Goal: Task Accomplishment & Management: Use online tool/utility

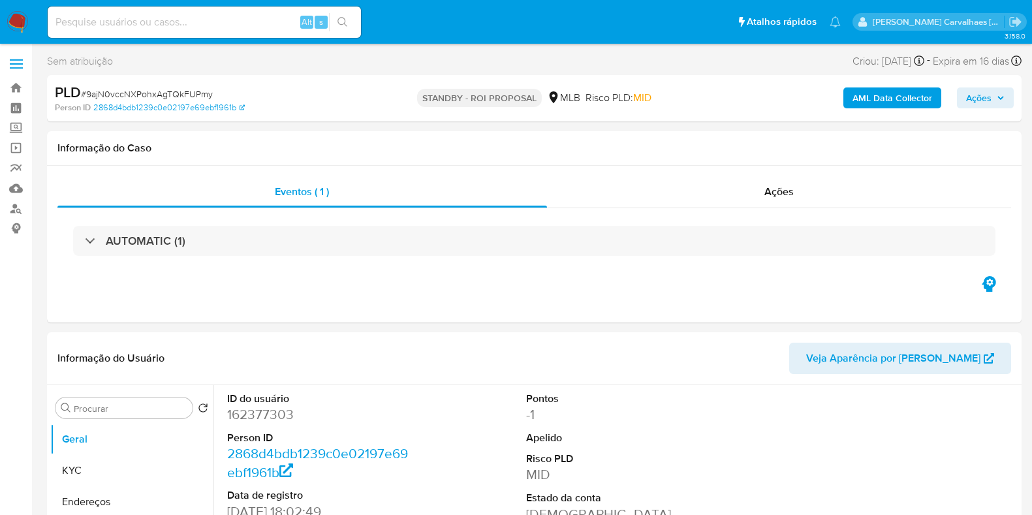
select select "10"
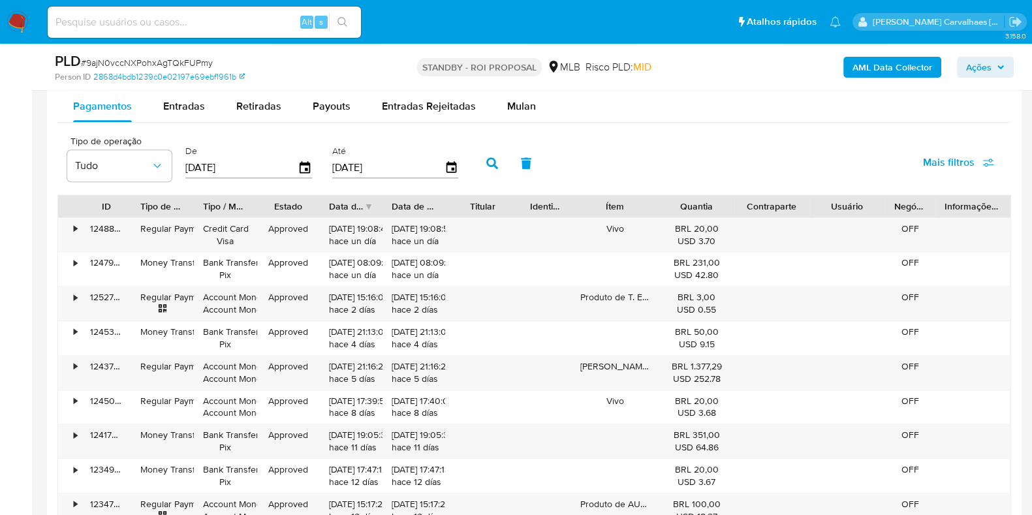
scroll to position [1060, 0]
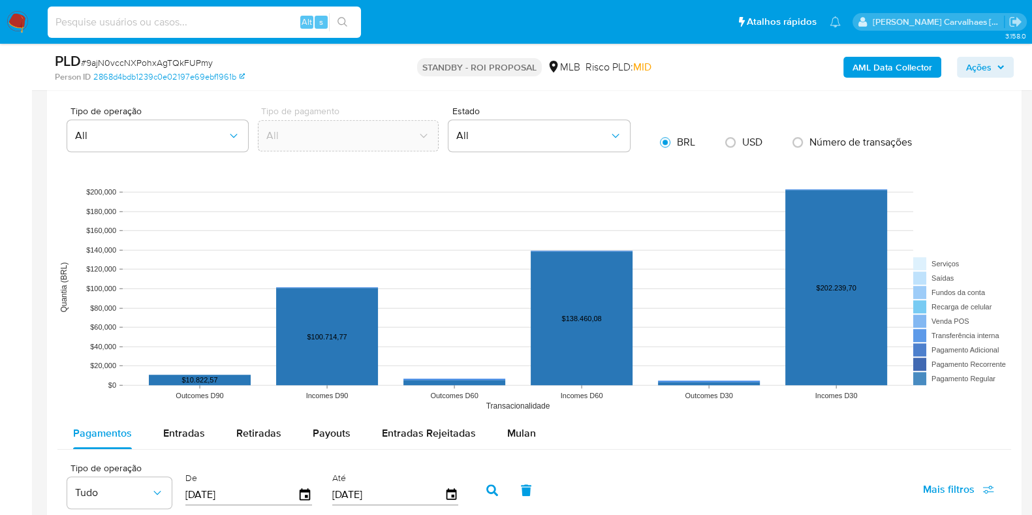
paste input "qgzF2ku9umx8bsKTVte5IoKd"
type input "qgzF2ku9umx8bsKTVte5IoKd"
click at [341, 19] on icon "search-icon" at bounding box center [342, 22] width 10 height 10
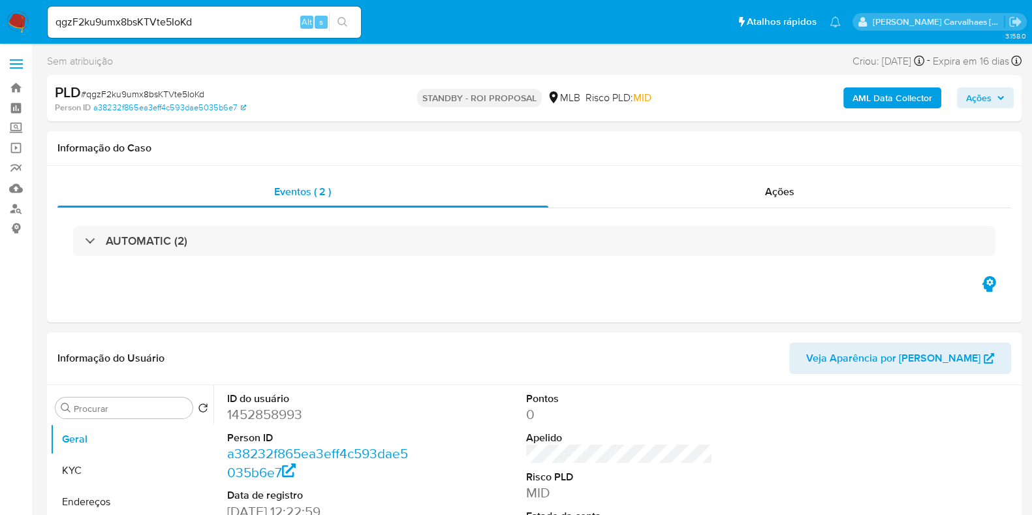
scroll to position [162, 0]
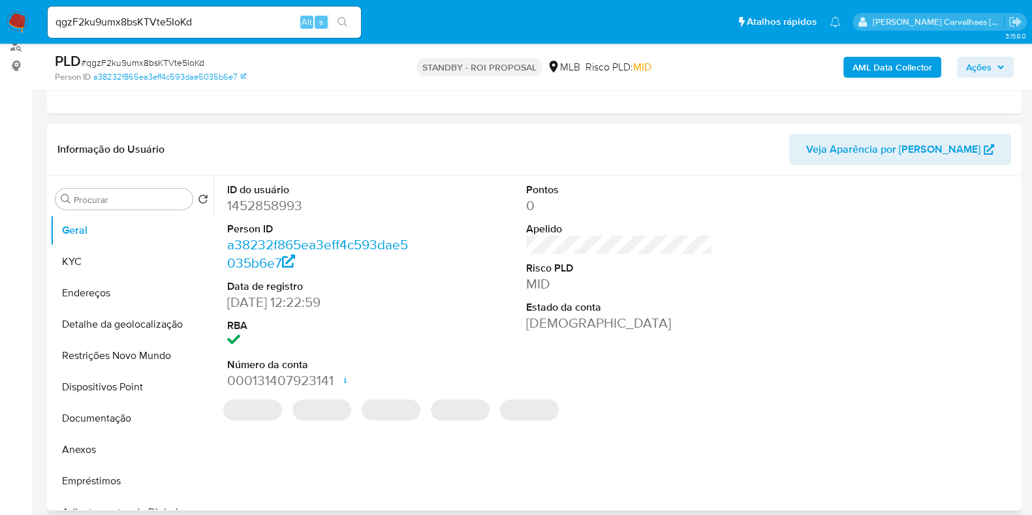
select select "10"
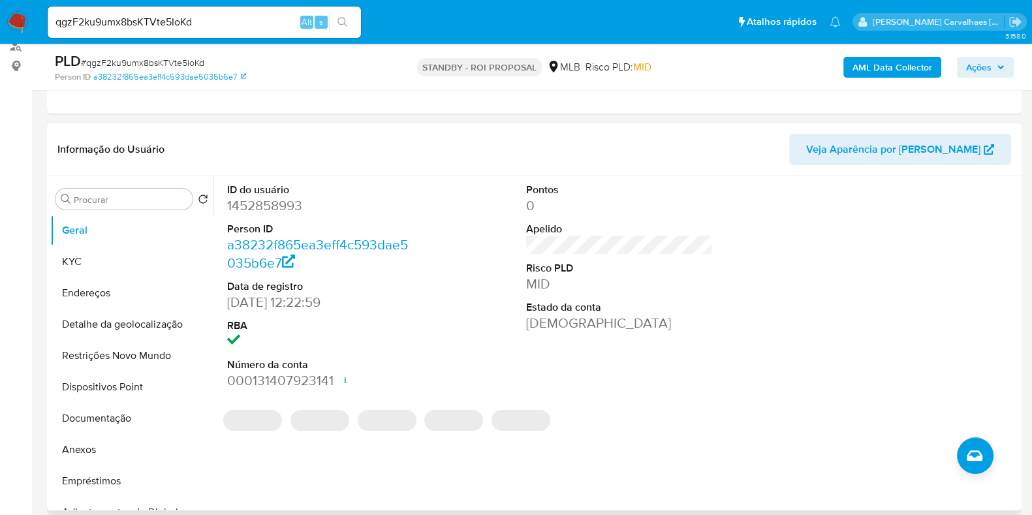
scroll to position [326, 0]
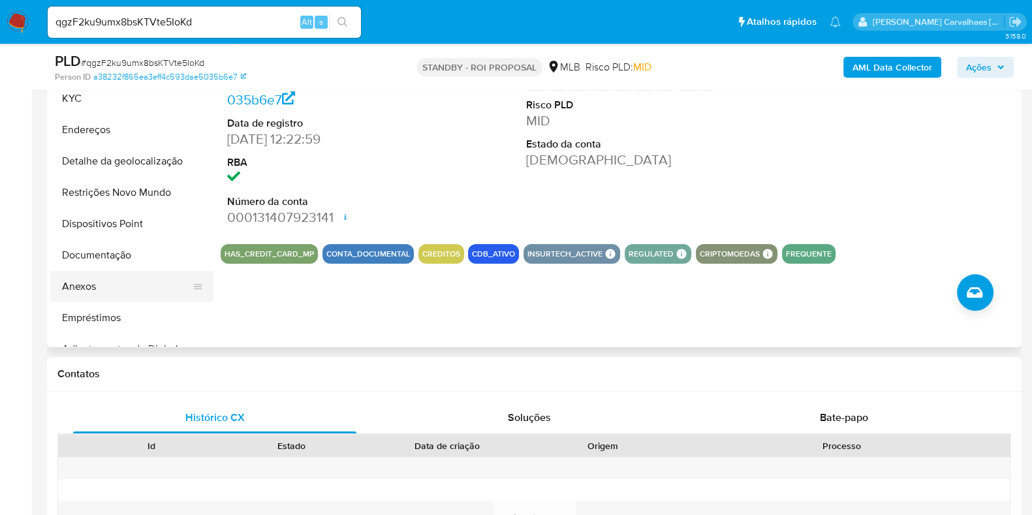
click at [128, 290] on button "Anexos" at bounding box center [126, 286] width 153 height 31
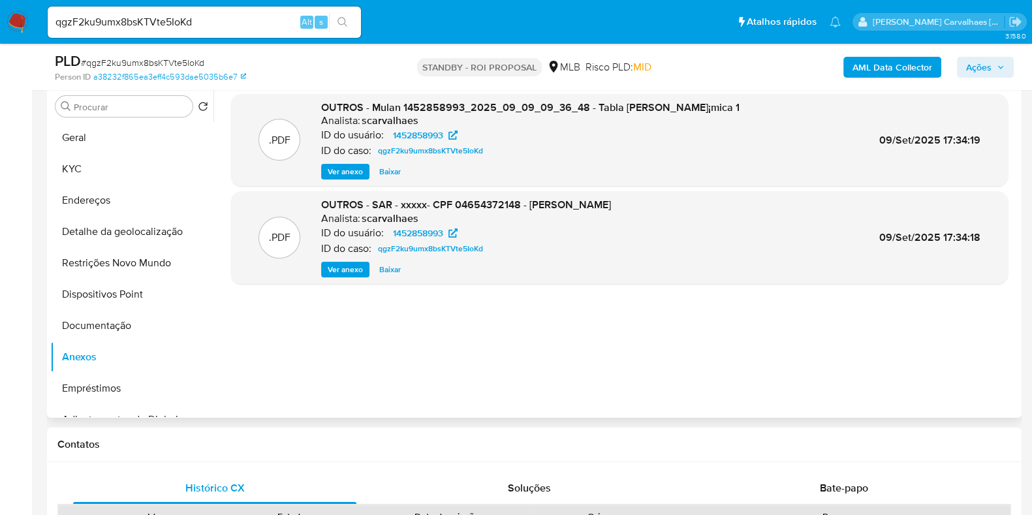
scroll to position [162, 0]
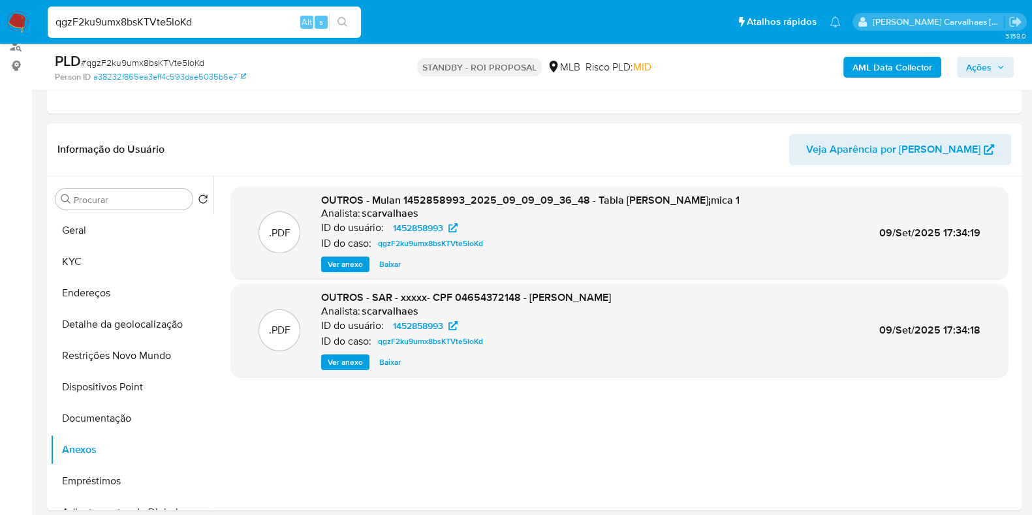
drag, startPoint x: 226, startPoint y: 25, endPoint x: 5, endPoint y: 18, distance: 221.3
click at [5, 18] on nav "Pausado Ver notificaciones qgzF2ku9umx8bsKTVte5IoKd Alt s Atalhos rápidos Presi…" at bounding box center [516, 22] width 1032 height 44
paste input "1bxLb1qcuv9OZFekFbjFGKOh"
type input "1bxLb1qcuv9OZFekFbjFGKOh"
click at [343, 31] on button "search-icon" at bounding box center [342, 22] width 27 height 18
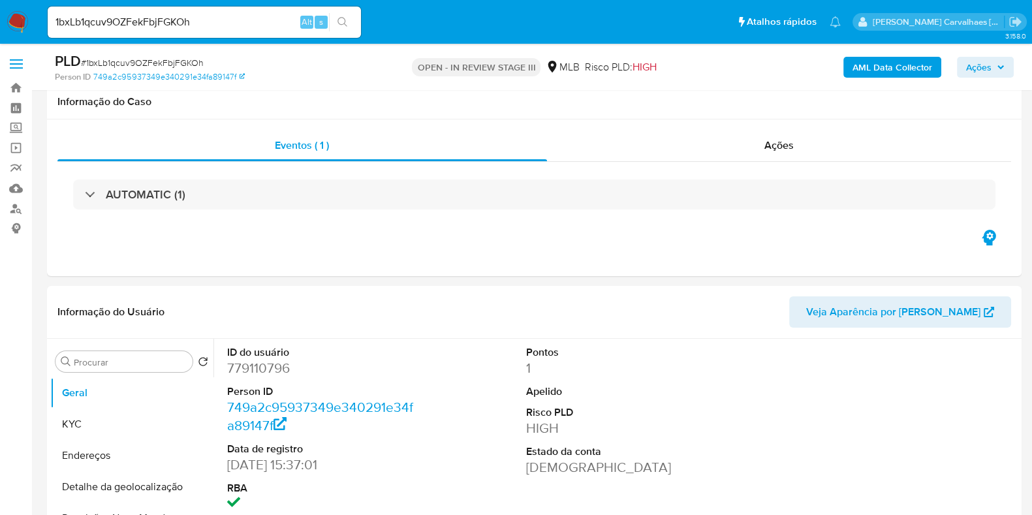
scroll to position [245, 0]
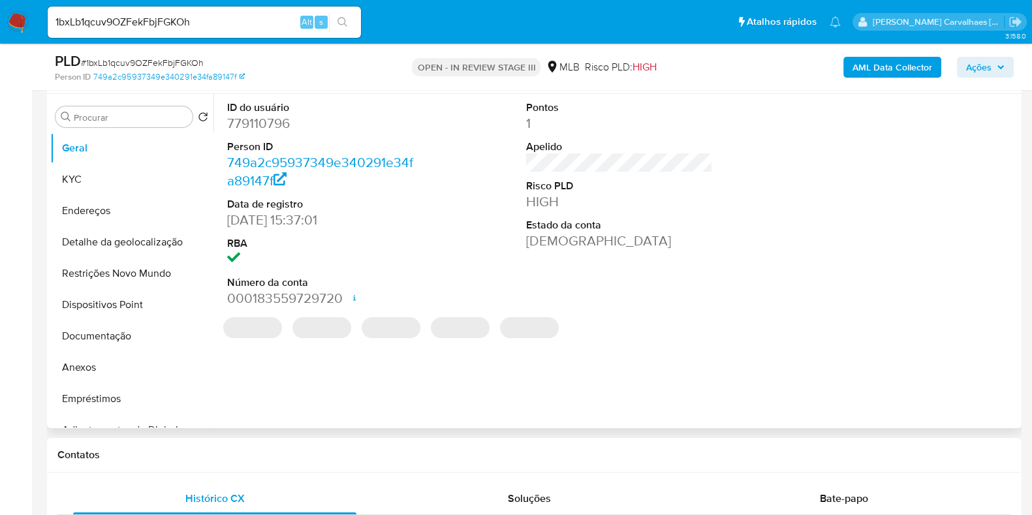
select select "10"
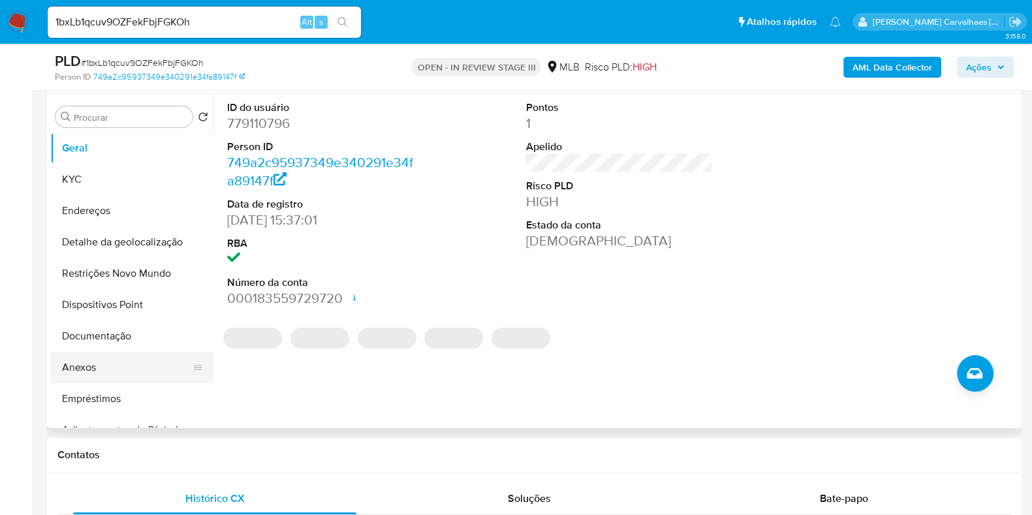
click at [134, 364] on button "Anexos" at bounding box center [126, 367] width 153 height 31
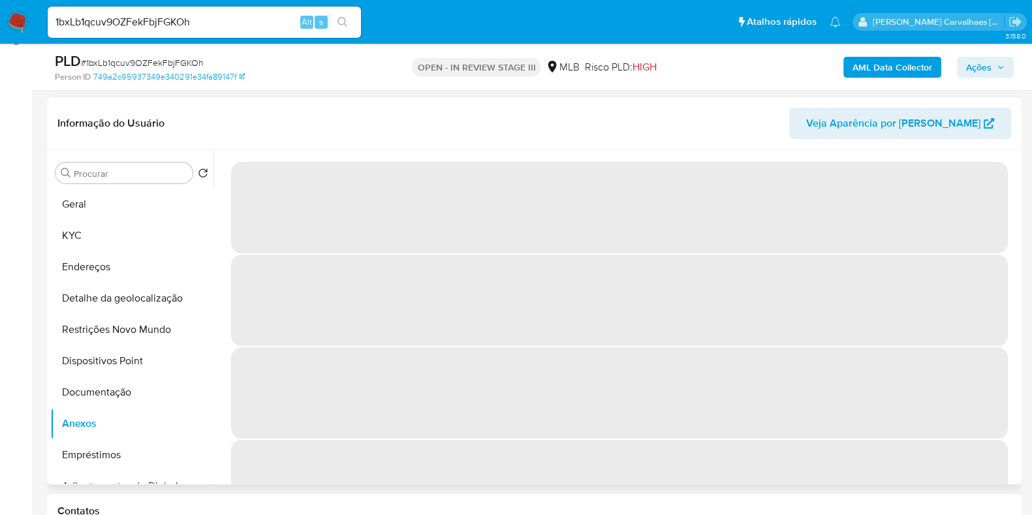
scroll to position [162, 0]
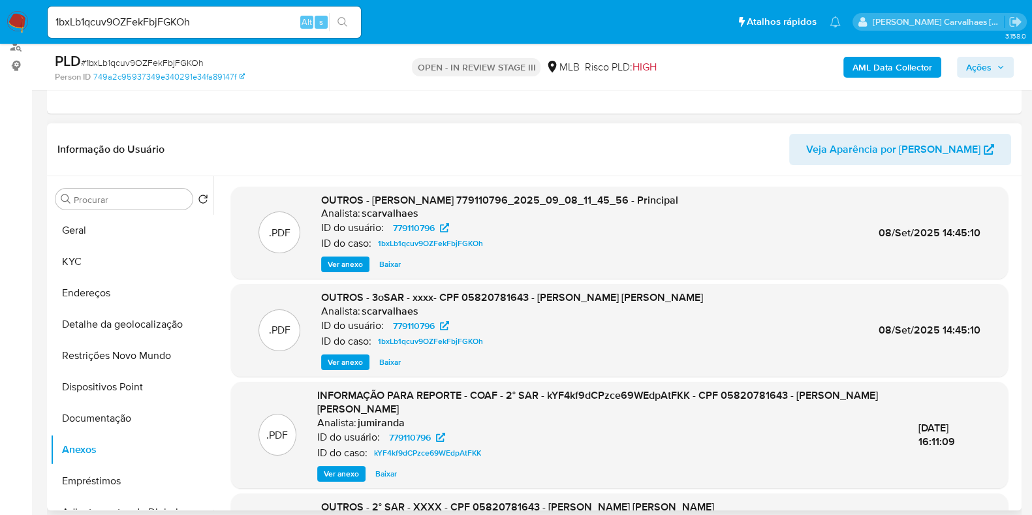
click at [347, 360] on span "Ver anexo" at bounding box center [345, 362] width 35 height 13
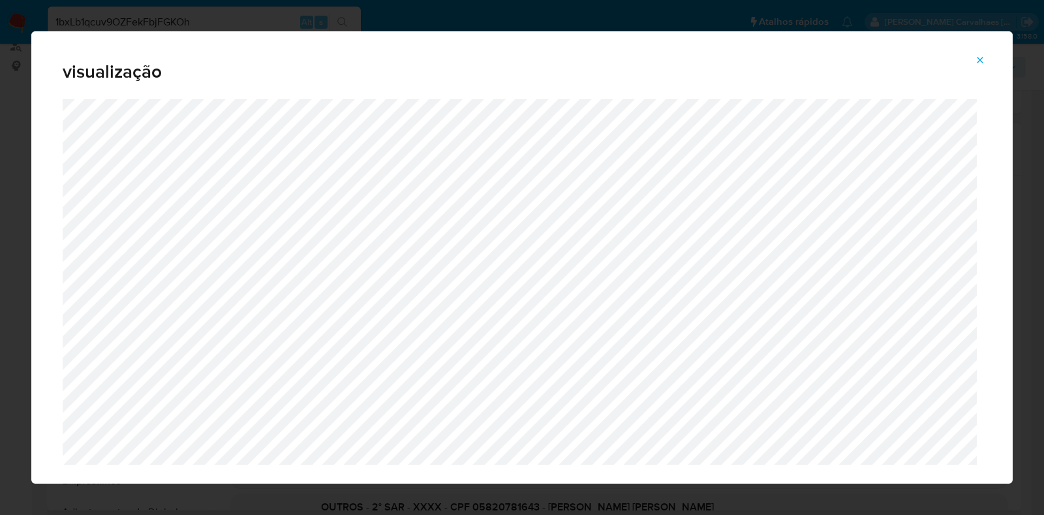
click at [980, 61] on icon "Attachment preview" at bounding box center [980, 60] width 10 height 10
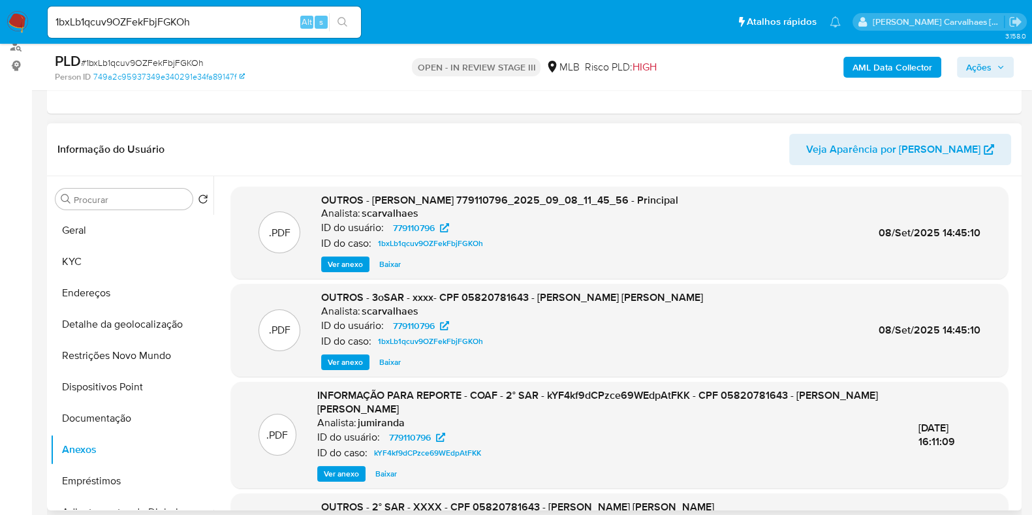
click at [981, 72] on span "Ações" at bounding box center [978, 67] width 25 height 21
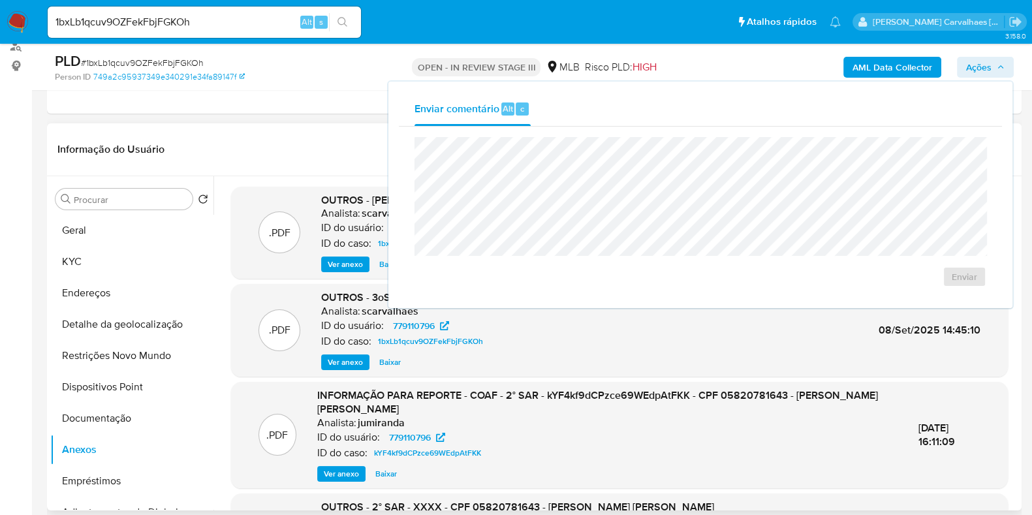
click at [970, 67] on span "Ações" at bounding box center [978, 67] width 25 height 21
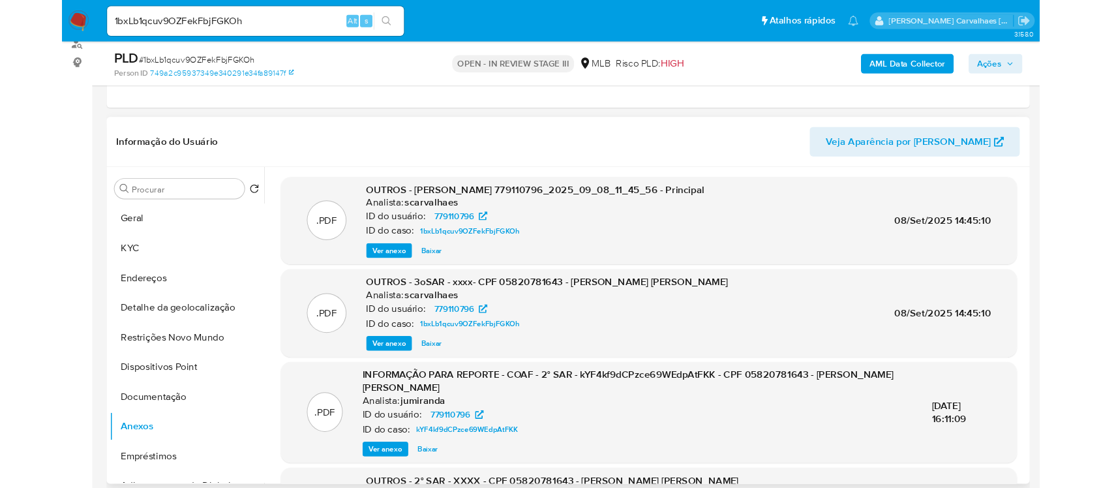
scroll to position [163, 0]
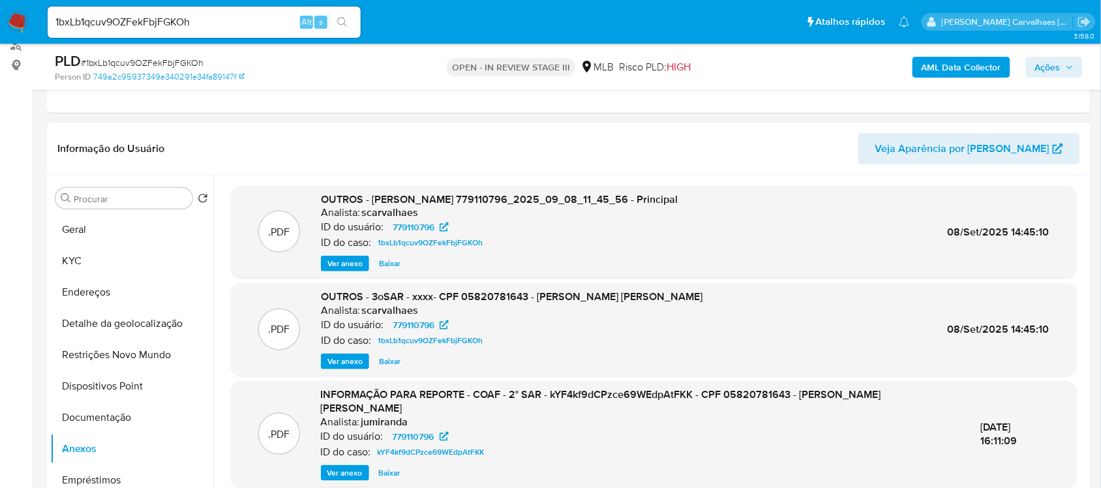
click at [21, 27] on img at bounding box center [18, 22] width 22 height 22
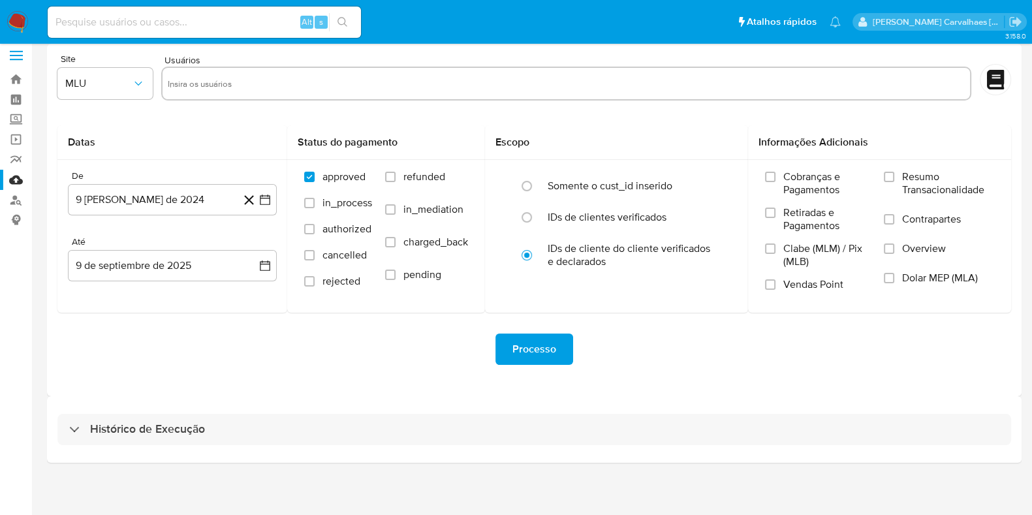
scroll to position [11, 0]
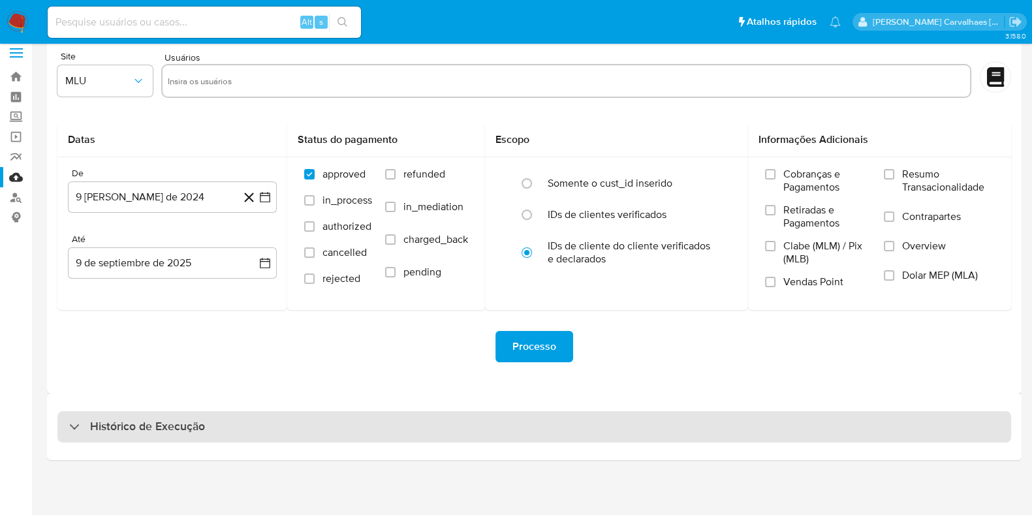
click at [126, 424] on h3 "Histórico de Execução" at bounding box center [147, 427] width 115 height 16
select select "10"
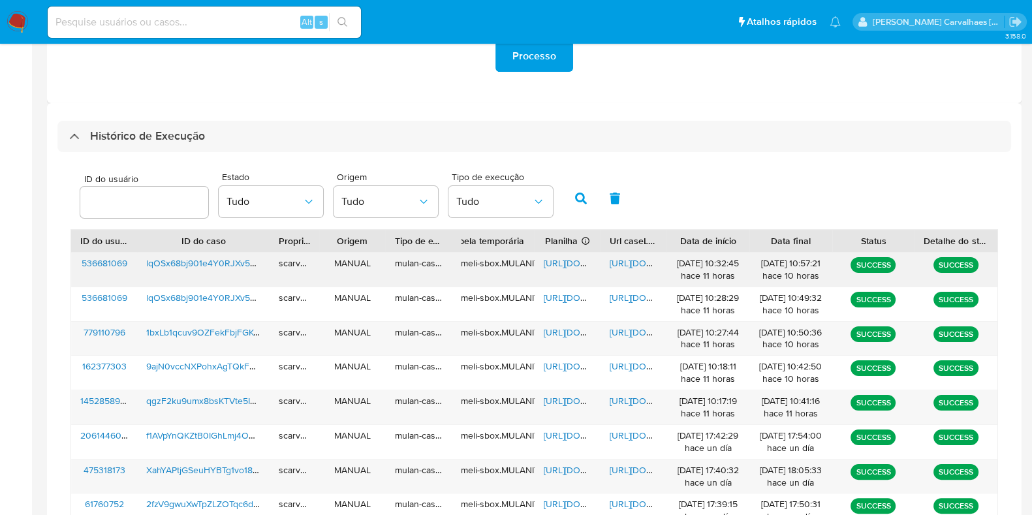
scroll to position [337, 0]
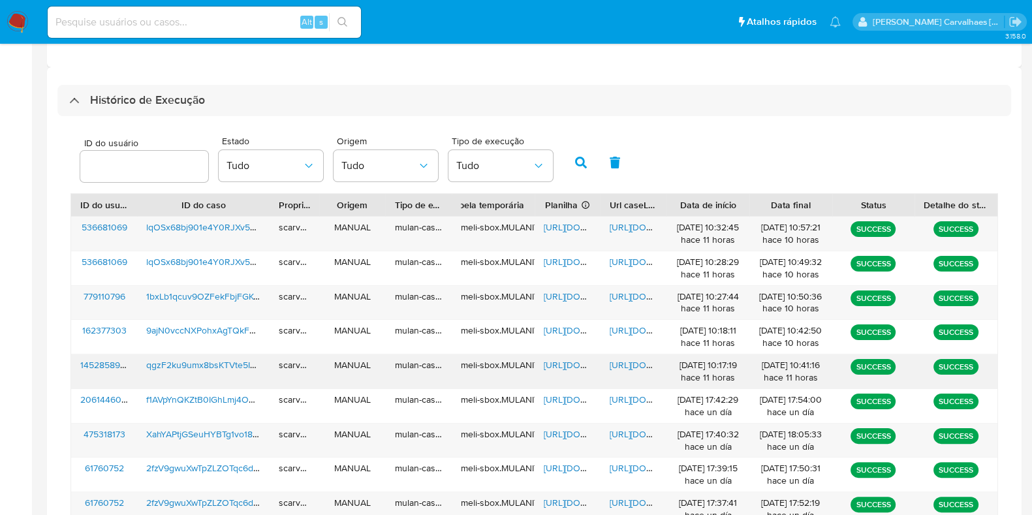
click at [620, 363] on span "https://docs.google.com/document/d/1Gopc_v1v7w4LLXoGnArw13Zgh0Q2L9cNt9b5fOHYERk…" at bounding box center [654, 364] width 90 height 13
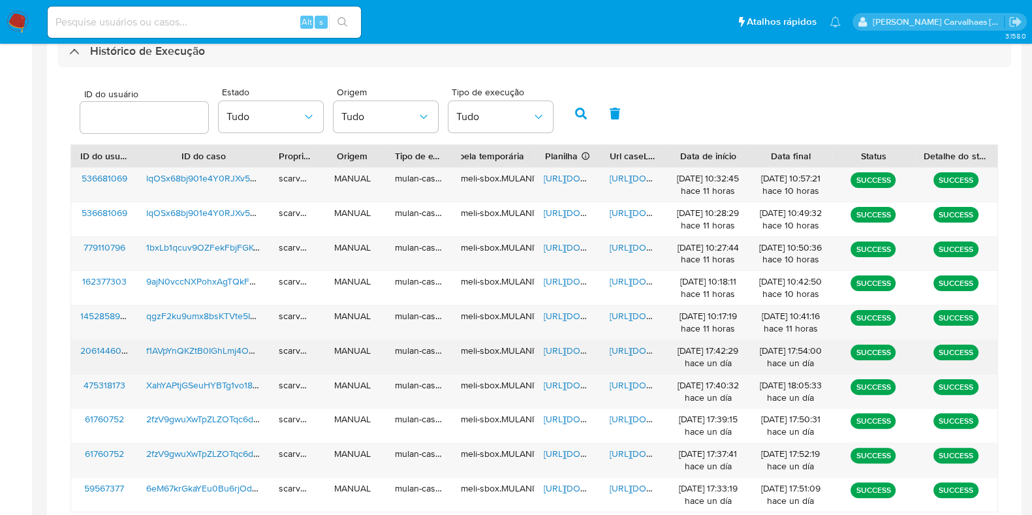
scroll to position [419, 0]
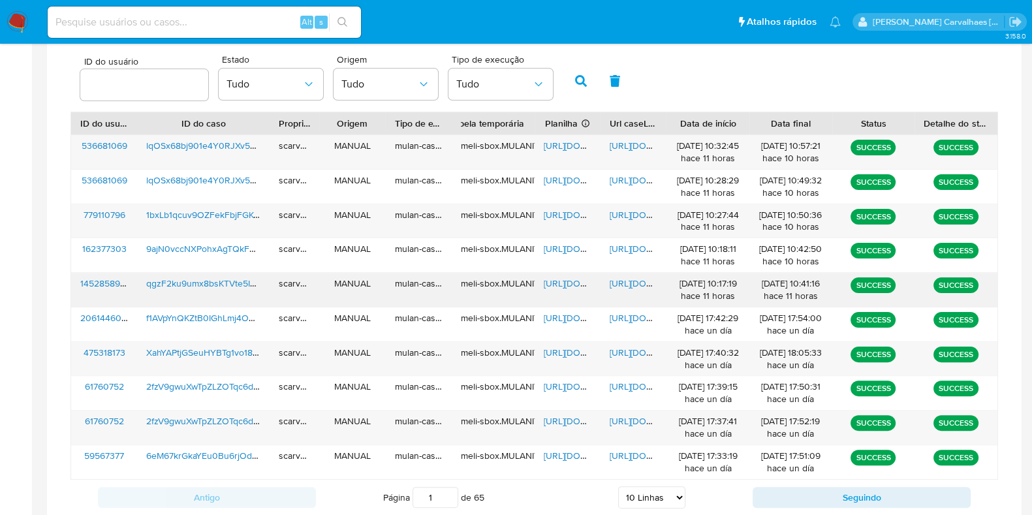
click at [615, 281] on span "https://docs.google.com/document/d/1Gopc_v1v7w4LLXoGnArw13Zgh0Q2L9cNt9b5fOHYERk…" at bounding box center [654, 283] width 90 height 13
click at [628, 283] on span "https://docs.google.com/document/d/1Gopc_v1v7w4LLXoGnArw13Zgh0Q2L9cNt9b5fOHYERk…" at bounding box center [654, 283] width 90 height 13
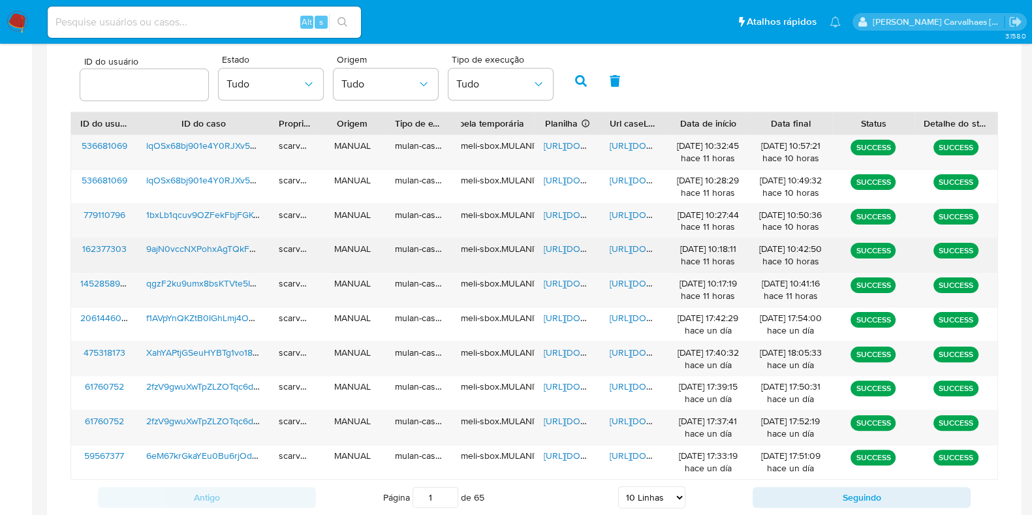
click at [633, 245] on span "https://docs.google.com/document/d/1s4Vap7eq1Xq5-Pqm0nyubm95rsdbkM5NNvyWtZr9q1E…" at bounding box center [654, 248] width 90 height 13
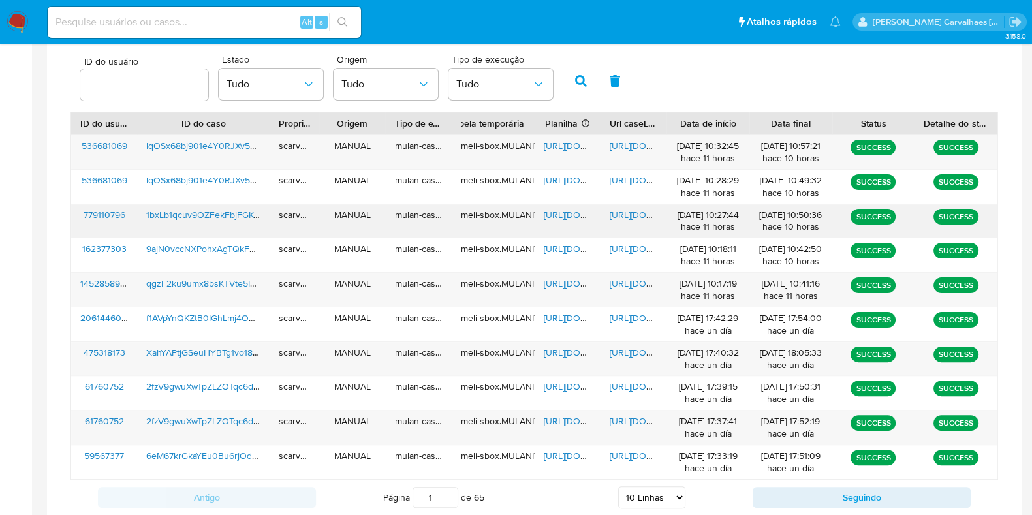
click at [632, 209] on span "https://docs.google.com/document/d/1SP_SsoQO9iH7u-8y7ORiqNkAJFoUFIGQM9EaS-zErtA…" at bounding box center [654, 214] width 90 height 13
click at [621, 210] on span "https://docs.google.com/document/d/1SP_SsoQO9iH7u-8y7ORiqNkAJFoUFIGQM9EaS-zErtA…" at bounding box center [654, 214] width 90 height 13
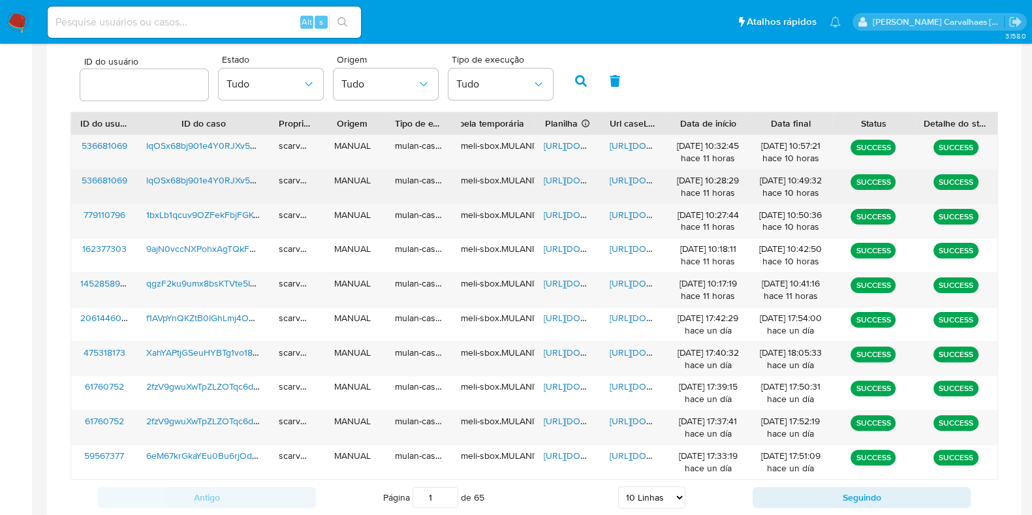
click at [623, 179] on span "https://docs.google.com/document/d/1UX7SmaVZ7s6OdVR5sgtB4xeL8Dw-jCCR9HE1RtaalDo…" at bounding box center [654, 180] width 90 height 13
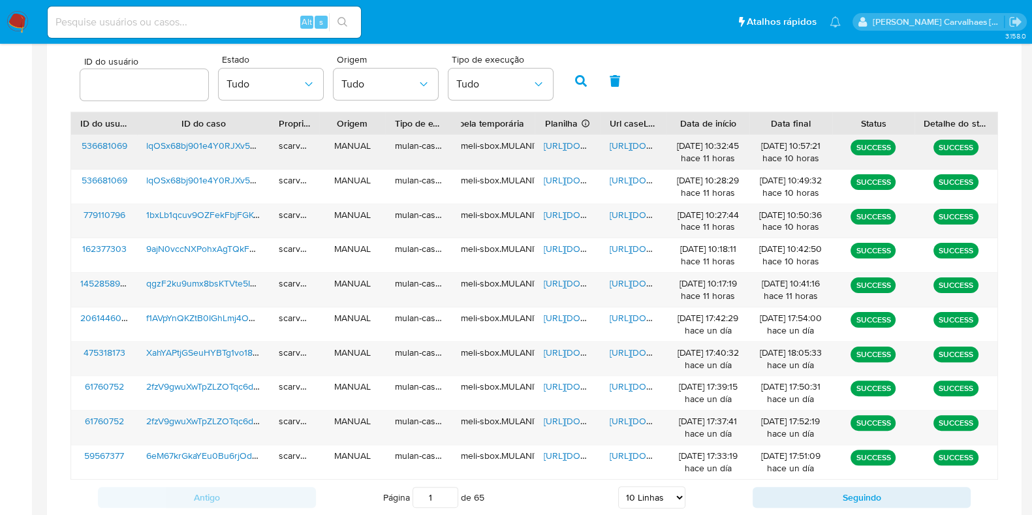
click at [642, 144] on span "https://docs.google.com/document/d/1lQL2b67JneG8nEJFOYfYtKacz8Mky1NcLUbRvfYHtVY…" at bounding box center [654, 145] width 90 height 13
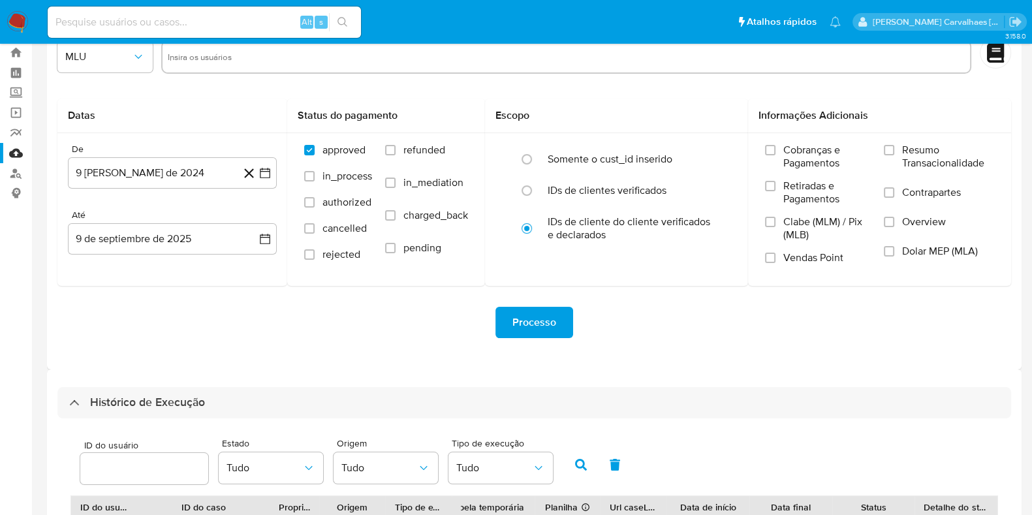
scroll to position [0, 0]
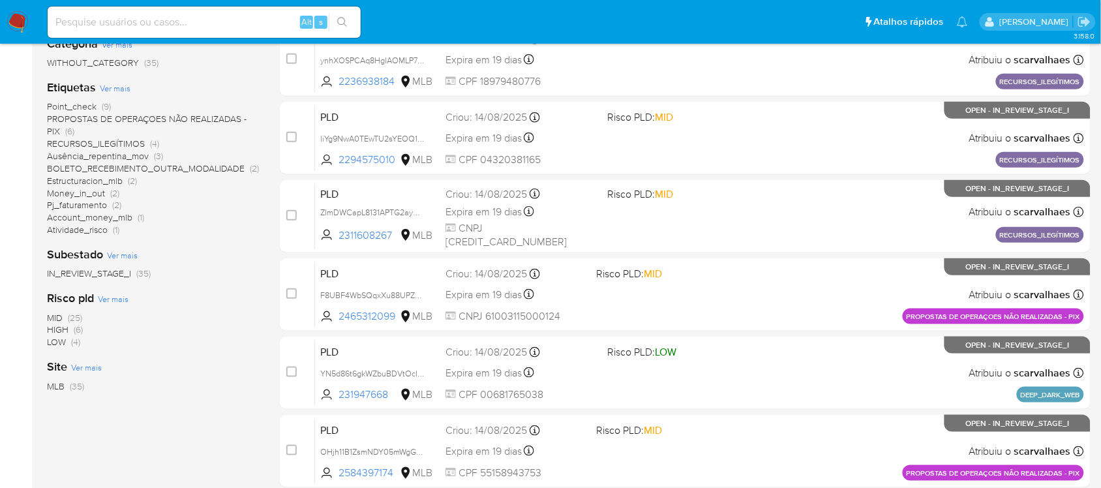
scroll to position [82, 0]
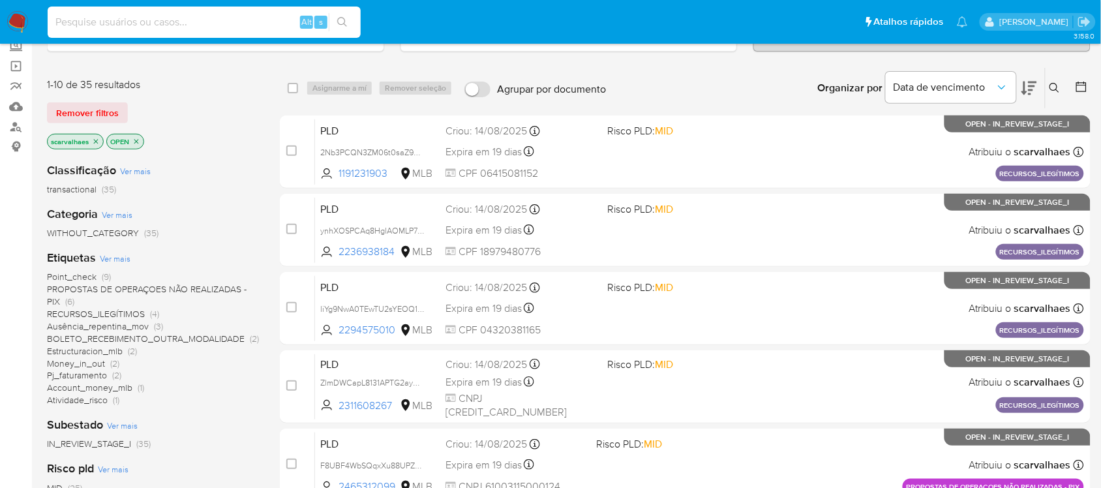
click at [127, 23] on input at bounding box center [204, 22] width 313 height 17
paste input "lqOSx68bj901e4Y0RJXv526v"
type input "lqOSx68bj901e4Y0RJXv526v"
click at [341, 17] on icon "search-icon" at bounding box center [342, 22] width 10 height 10
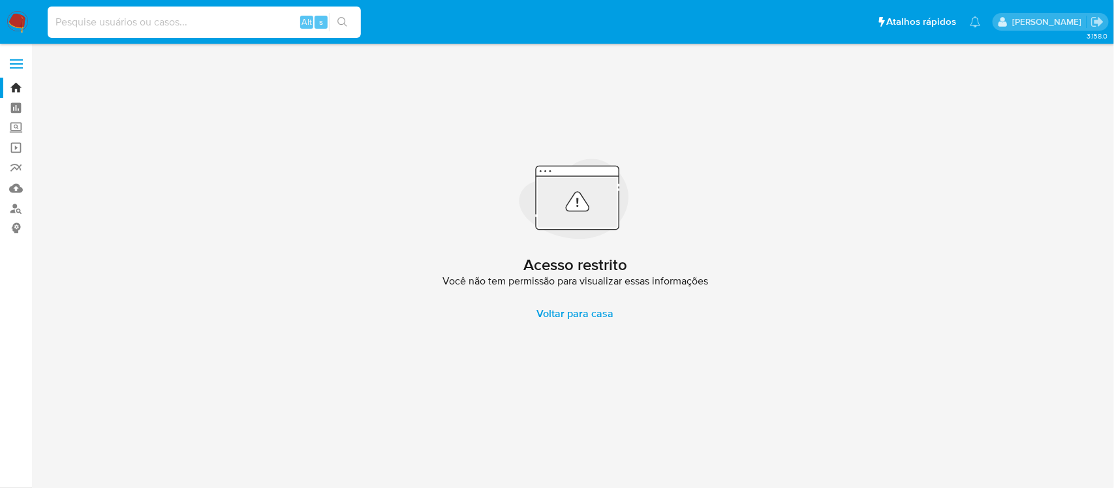
click at [98, 23] on input at bounding box center [204, 22] width 313 height 17
paste input "lqOSx68bj901e4Y0RJXv526v"
click at [337, 27] on icon "search-icon" at bounding box center [342, 22] width 10 height 10
click at [53, 21] on input "lqOSx68bj901e4Y0RJXv526v" at bounding box center [204, 22] width 313 height 17
type input "lqOSx68bj901e4Y0RJXv526v"
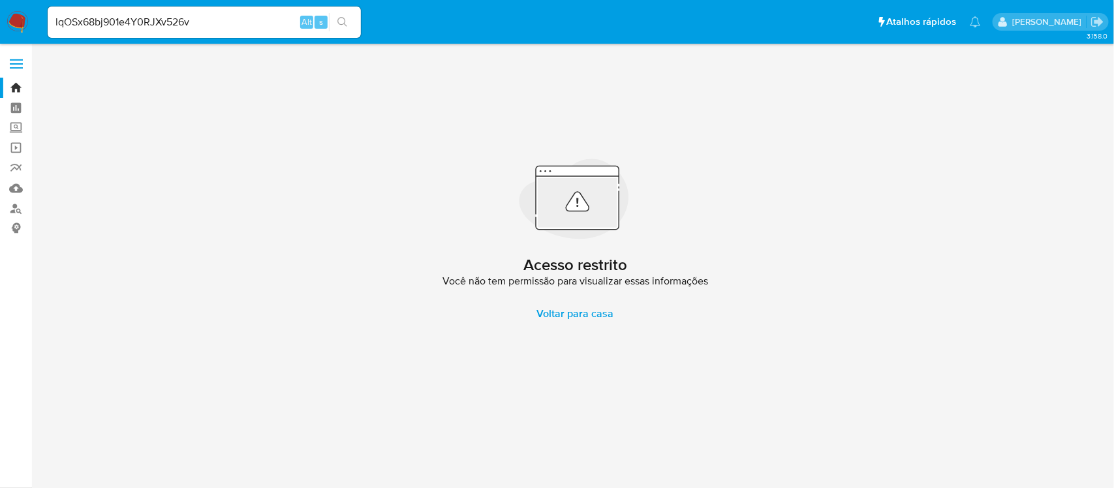
click at [341, 20] on icon "search-icon" at bounding box center [342, 22] width 10 height 10
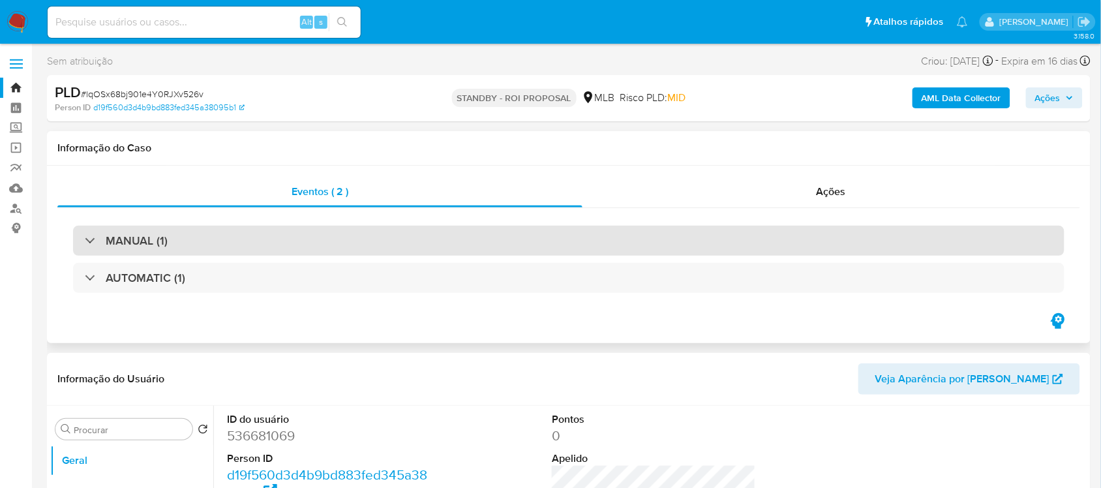
select select "10"
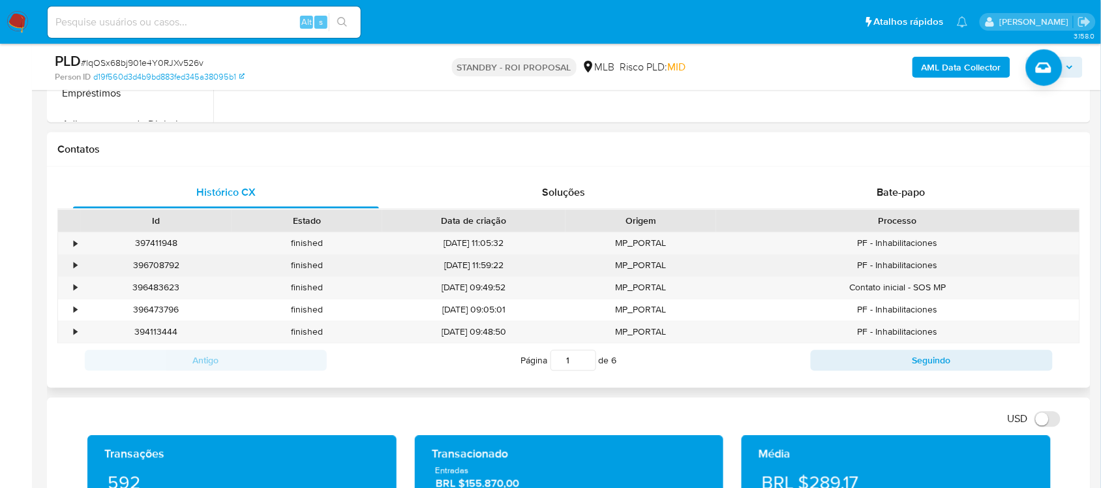
scroll to position [408, 0]
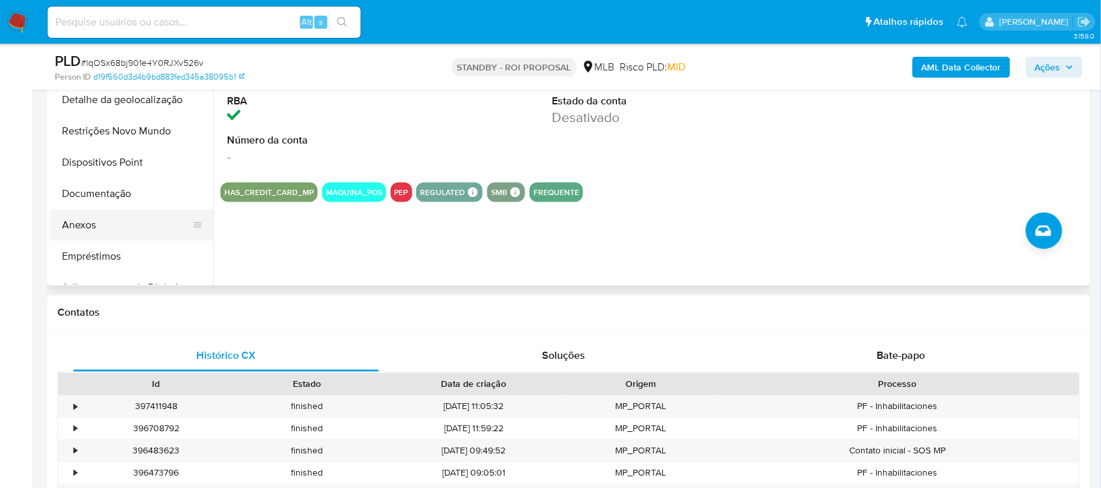
click at [110, 223] on button "Anexos" at bounding box center [126, 224] width 153 height 31
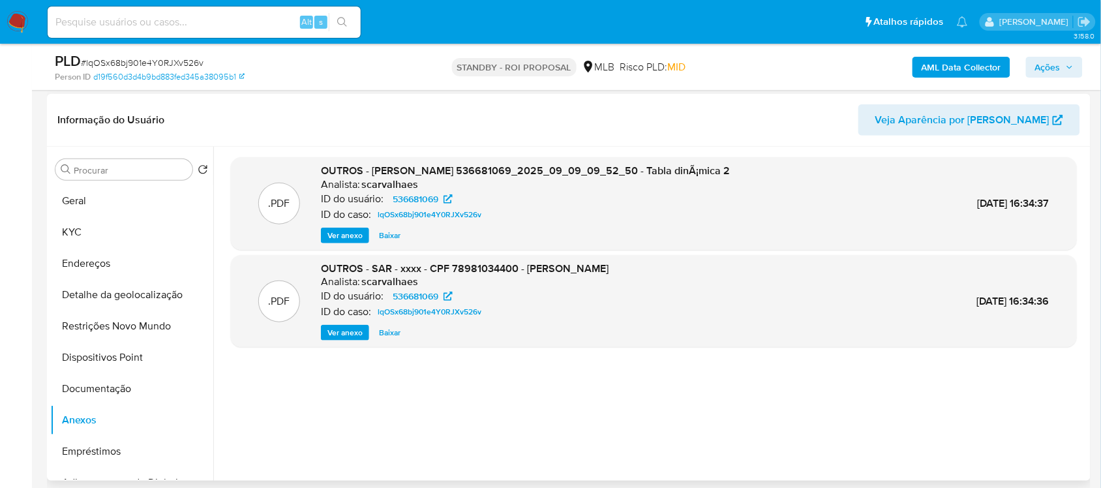
scroll to position [163, 0]
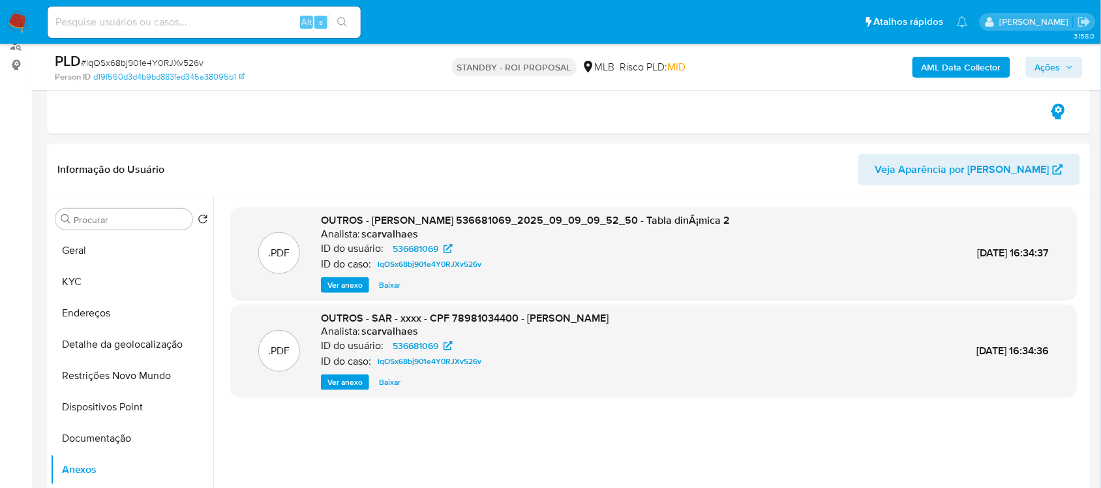
click at [15, 23] on img at bounding box center [18, 22] width 22 height 22
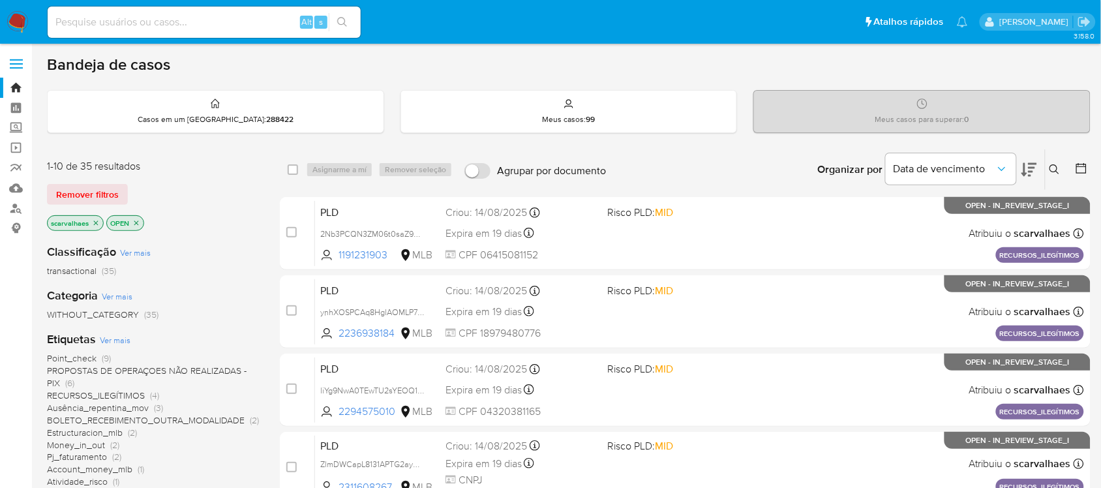
scroll to position [82, 0]
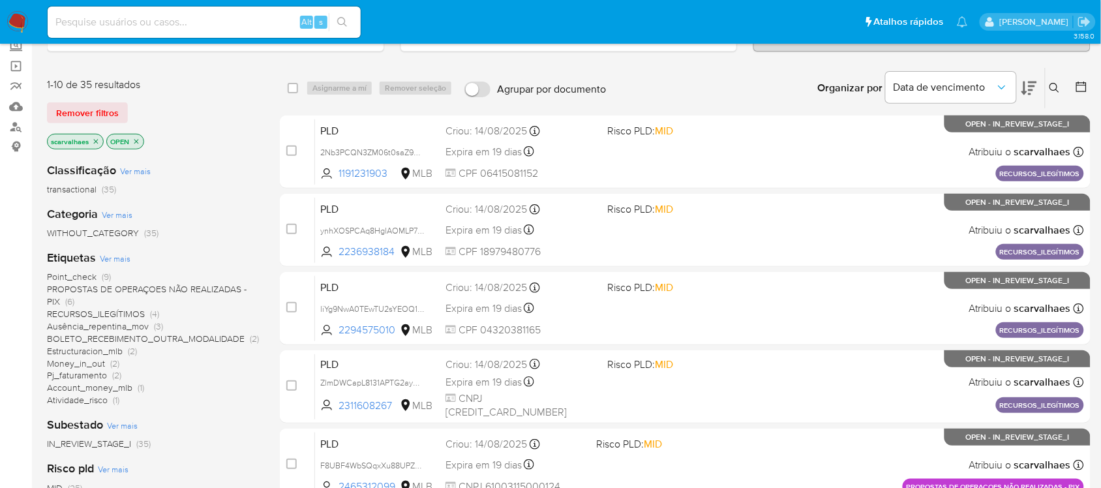
click at [99, 373] on span "Pj_faturamento" at bounding box center [77, 375] width 60 height 13
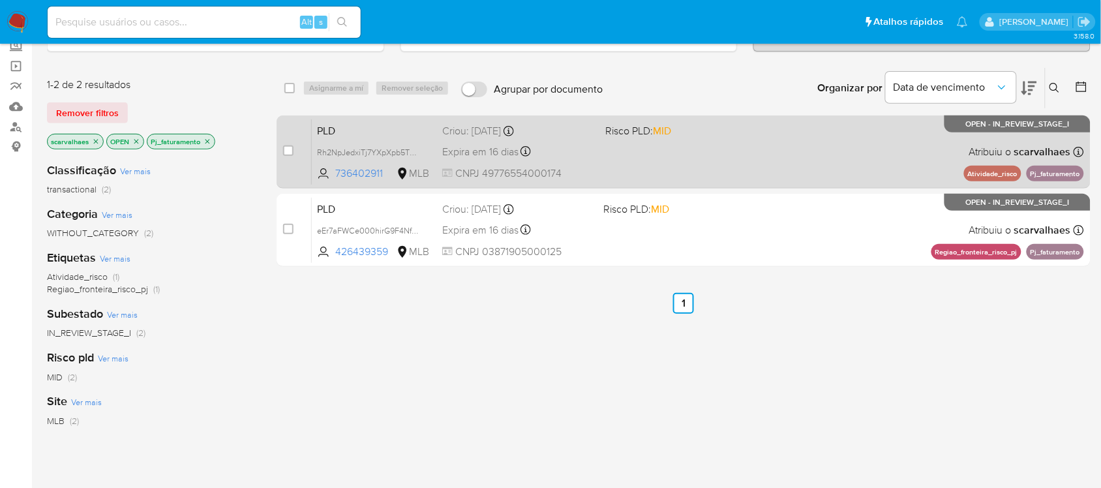
click at [610, 161] on div "PLD Rh2NpJedxiTj7YXpXpb5TOMc 736402911 MLB Risco PLD: MID Criou: 12/08/2025 Cri…" at bounding box center [698, 152] width 773 height 66
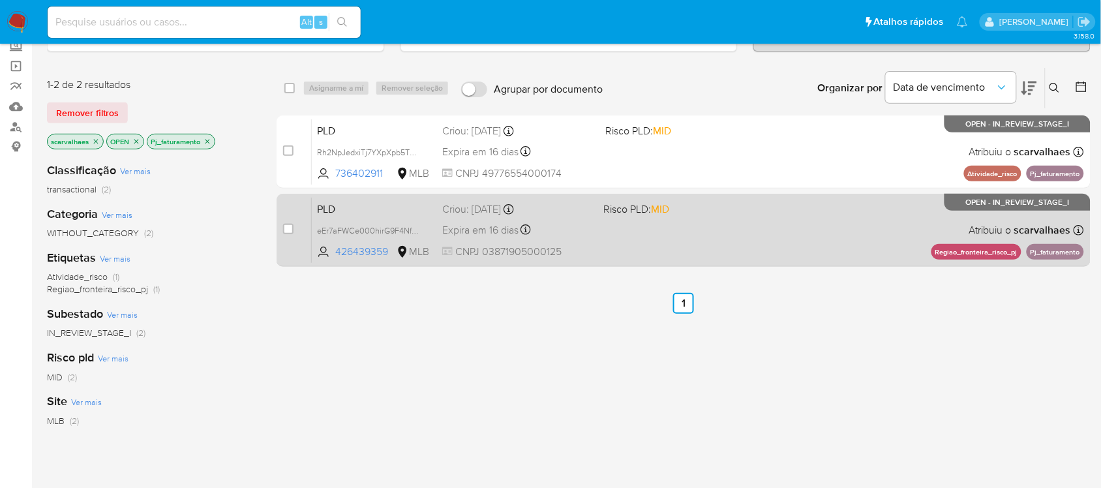
click at [608, 249] on div "PLD eEr7aFWCe000hirG9F4NfoOZ 426439359 MLB Risco PLD: MID Criou: 12/08/2025 Cri…" at bounding box center [698, 230] width 773 height 66
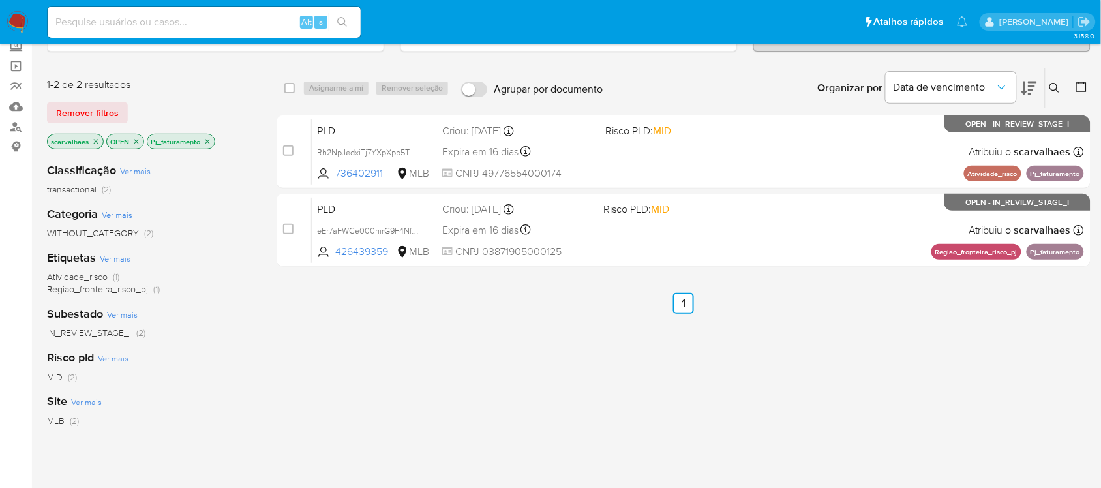
click at [207, 135] on p "Pj_faturamento" at bounding box center [180, 141] width 67 height 14
click at [207, 144] on icon "close-filter" at bounding box center [208, 142] width 8 height 8
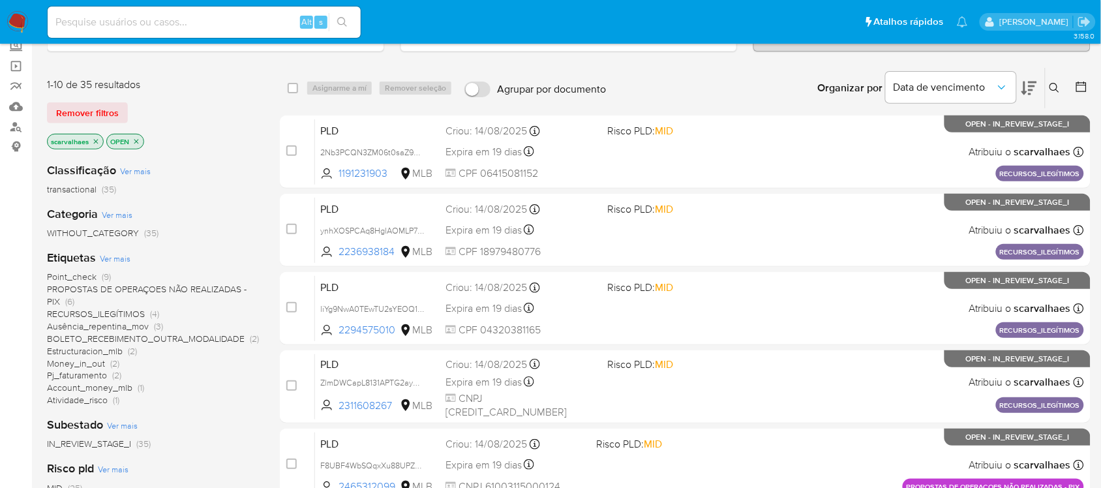
click at [95, 399] on span "Atividade_risco" at bounding box center [77, 399] width 61 height 13
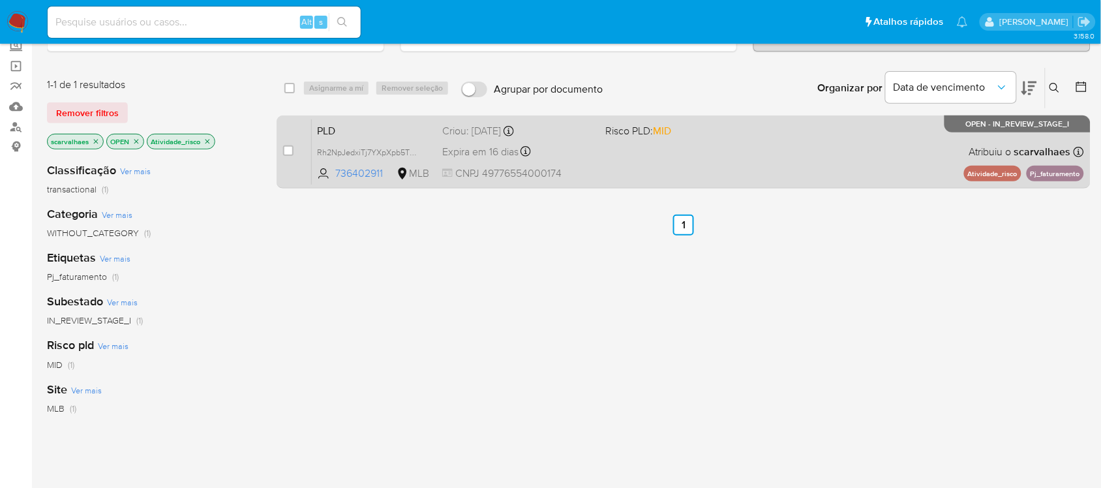
click at [655, 151] on div "PLD Rh2NpJedxiTj7YXpXpb5TOMc 736402911 MLB Risco PLD: MID Criou: 12/08/2025 Cri…" at bounding box center [698, 152] width 773 height 66
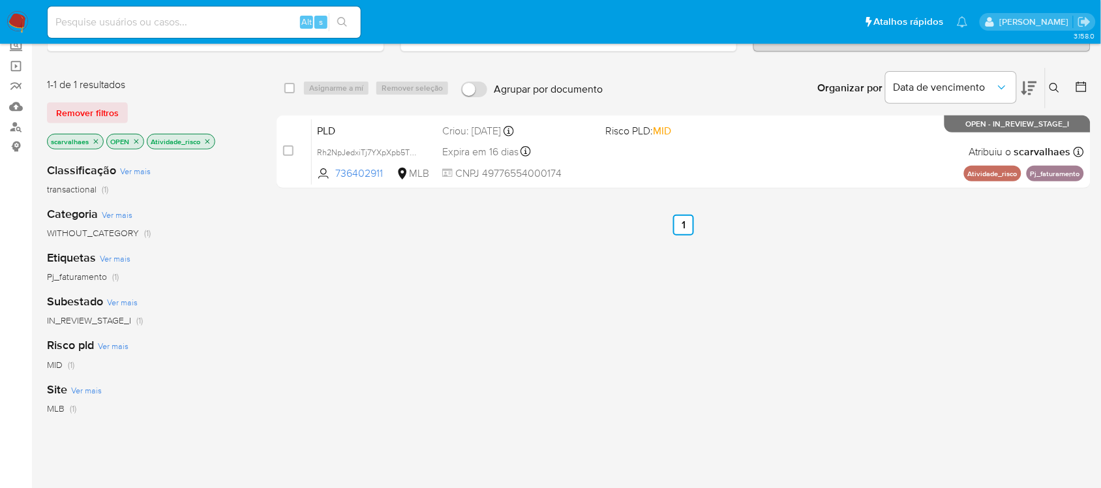
click at [85, 275] on span "Pj_faturamento" at bounding box center [77, 276] width 60 height 13
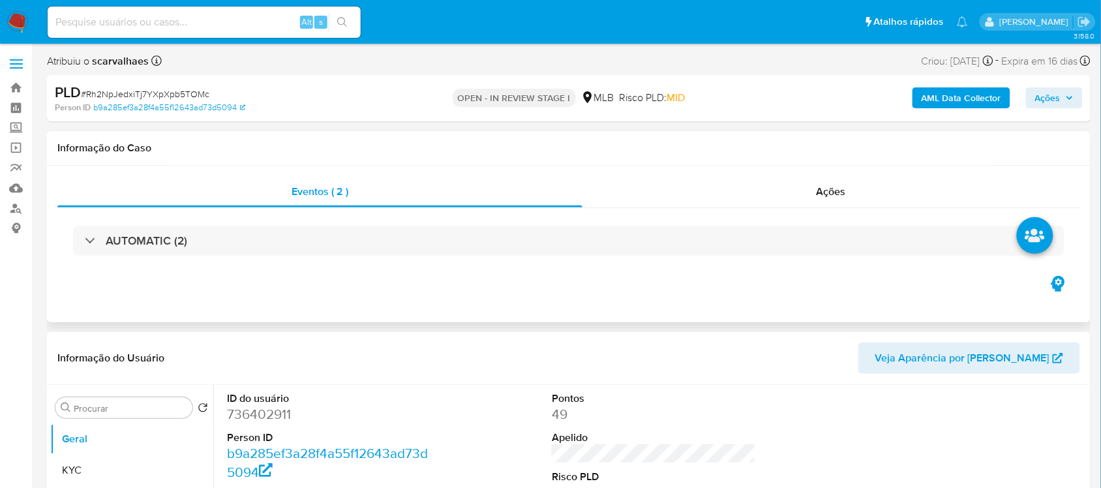
select select "10"
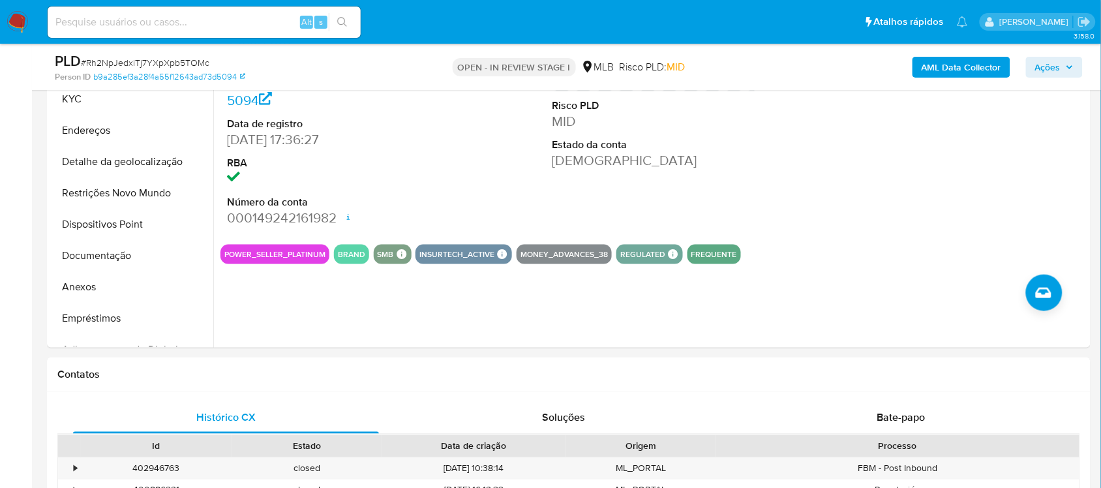
scroll to position [326, 0]
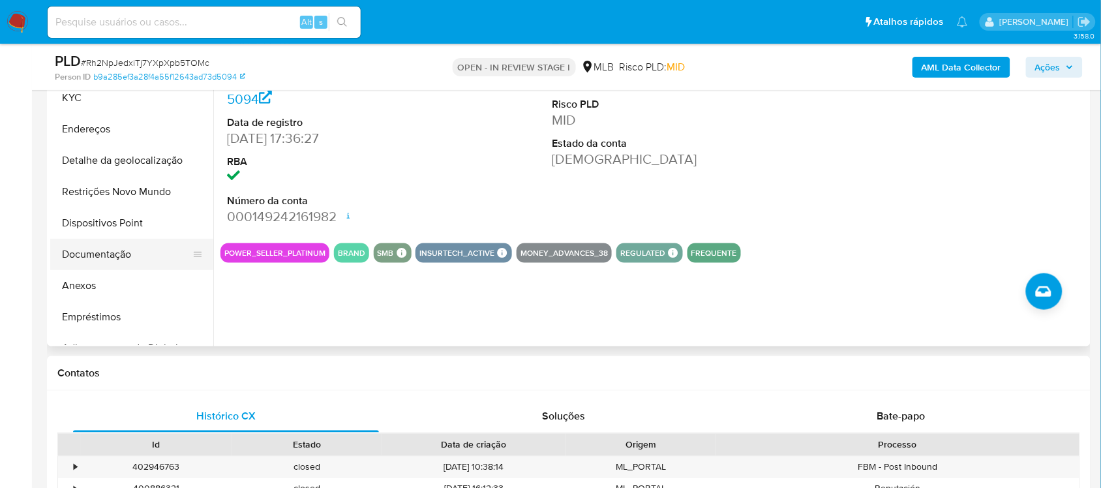
click at [121, 250] on button "Documentação" at bounding box center [126, 254] width 153 height 31
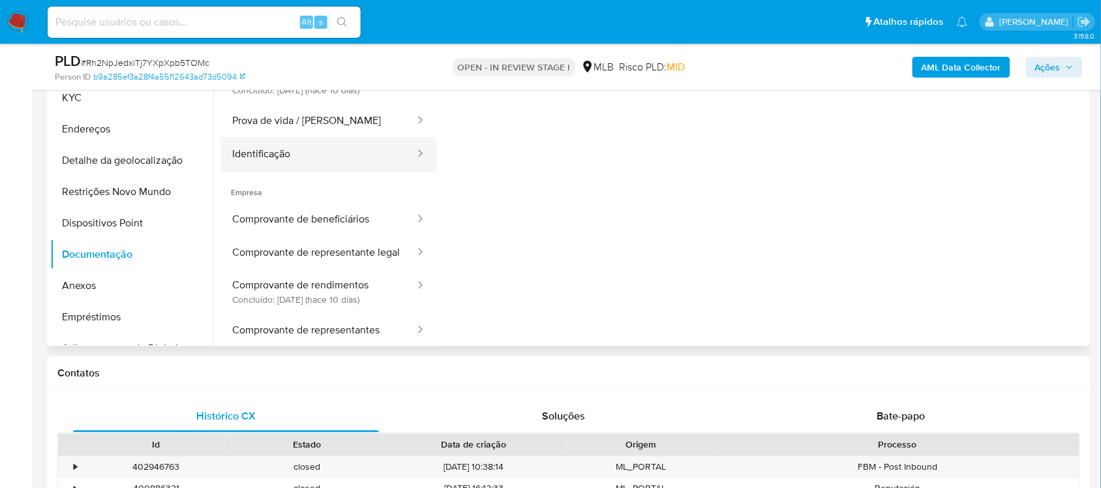
click at [301, 149] on button "Identificação" at bounding box center [319, 154] width 196 height 33
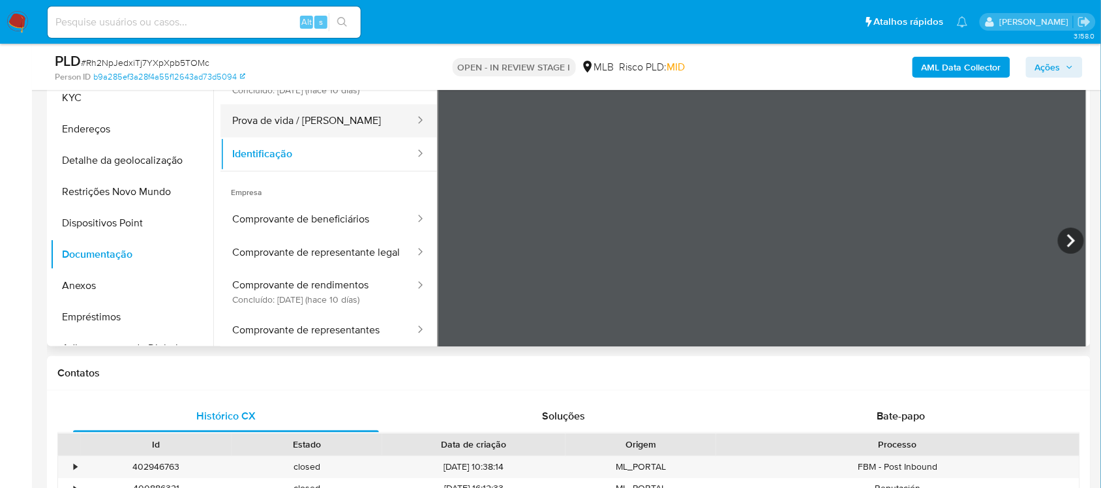
click at [286, 116] on button "Prova de vida / [PERSON_NAME]" at bounding box center [319, 120] width 196 height 33
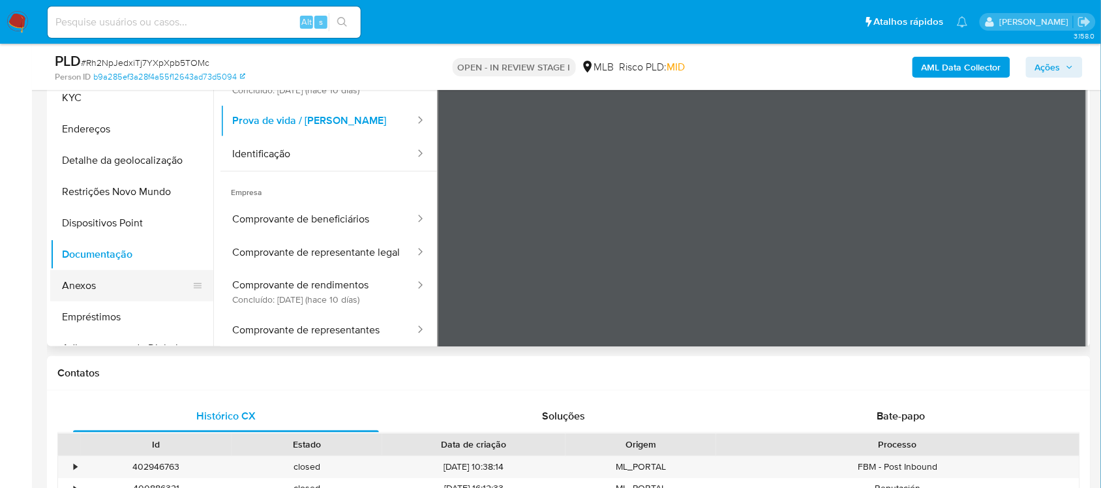
click at [119, 284] on button "Anexos" at bounding box center [126, 285] width 153 height 31
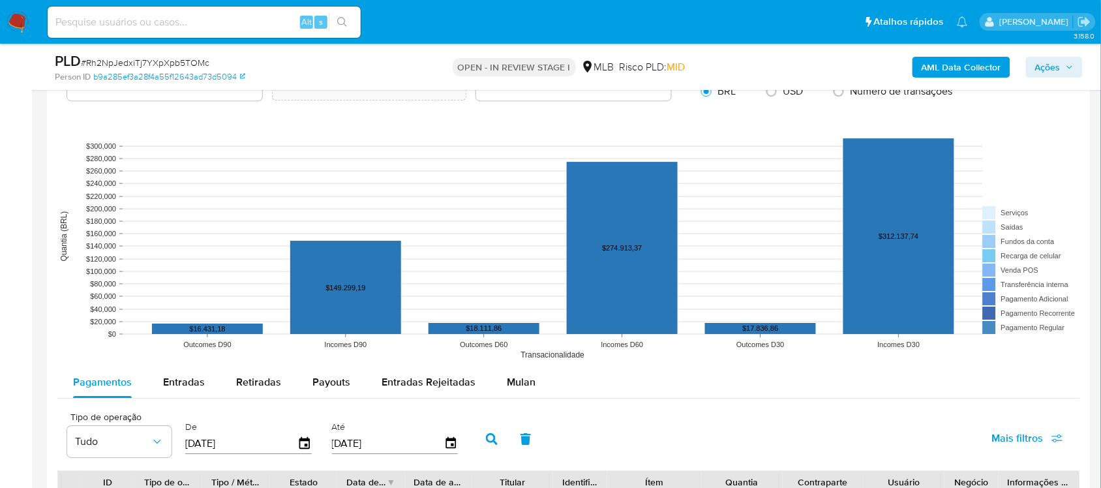
scroll to position [1305, 0]
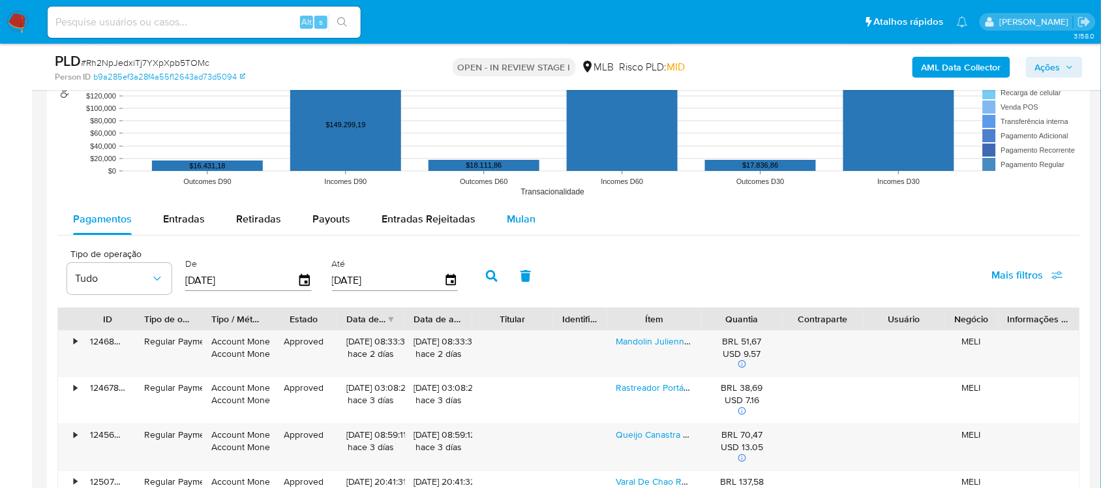
click at [510, 217] on span "Mulan" at bounding box center [521, 218] width 29 height 15
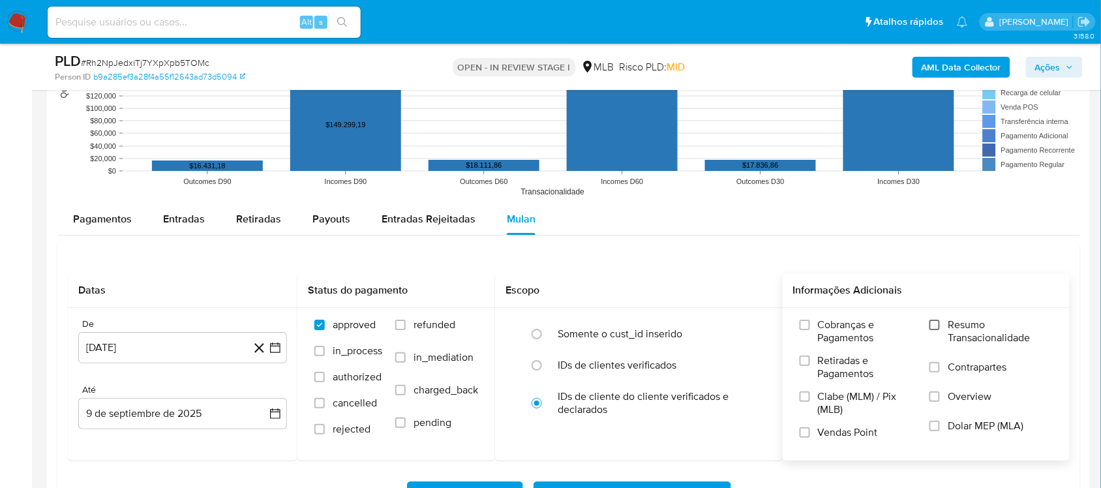
click at [934, 321] on input "Resumo Transacionalidade" at bounding box center [935, 325] width 10 height 10
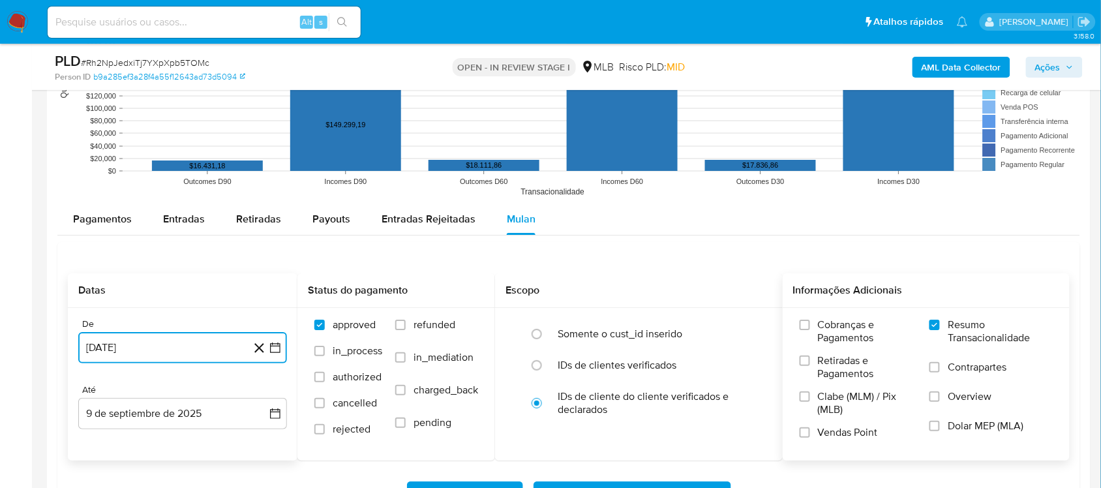
click at [276, 349] on icon "button" at bounding box center [275, 347] width 13 height 13
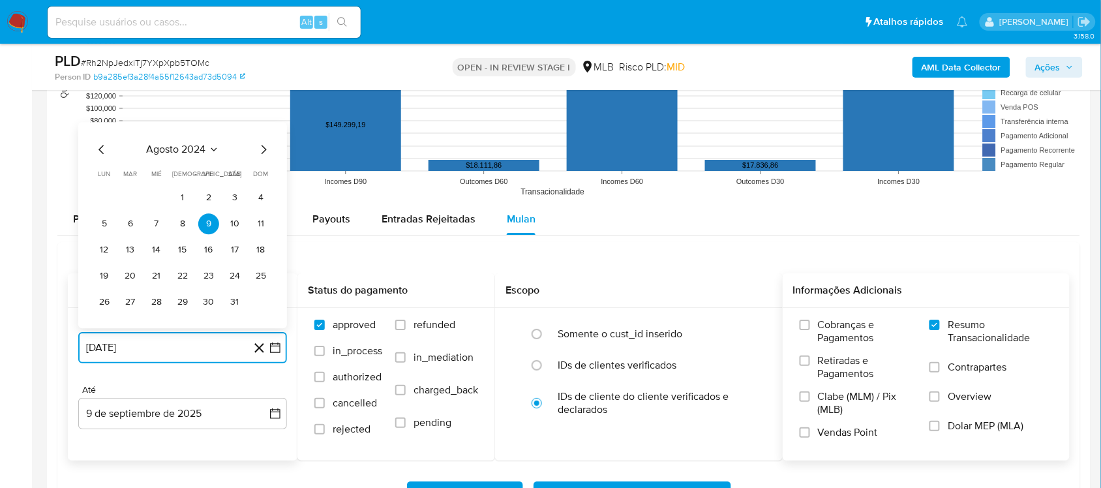
click at [260, 154] on icon "Mes siguiente" at bounding box center [264, 150] width 16 height 16
click at [262, 128] on icon "Mes siguiente" at bounding box center [264, 124] width 16 height 16
click at [261, 151] on icon "Mes siguiente" at bounding box center [264, 150] width 16 height 16
click at [266, 127] on icon "Mes siguiente" at bounding box center [264, 124] width 16 height 16
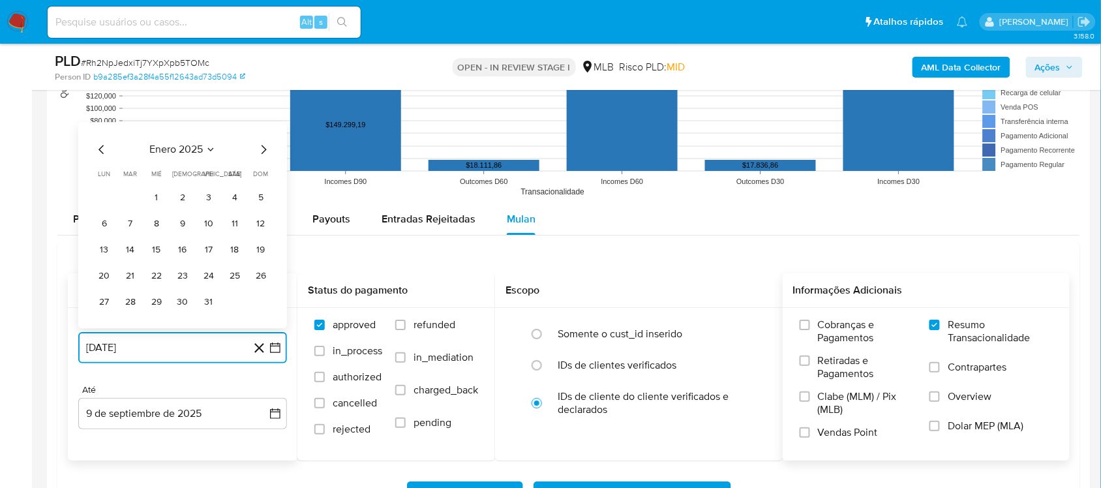
click at [262, 151] on icon "Mes siguiente" at bounding box center [264, 150] width 16 height 16
click at [261, 151] on icon "Mes siguiente" at bounding box center [264, 150] width 16 height 16
click at [262, 126] on icon "Mes siguiente" at bounding box center [264, 124] width 16 height 16
click at [263, 151] on icon "Mes siguiente" at bounding box center [264, 150] width 16 height 16
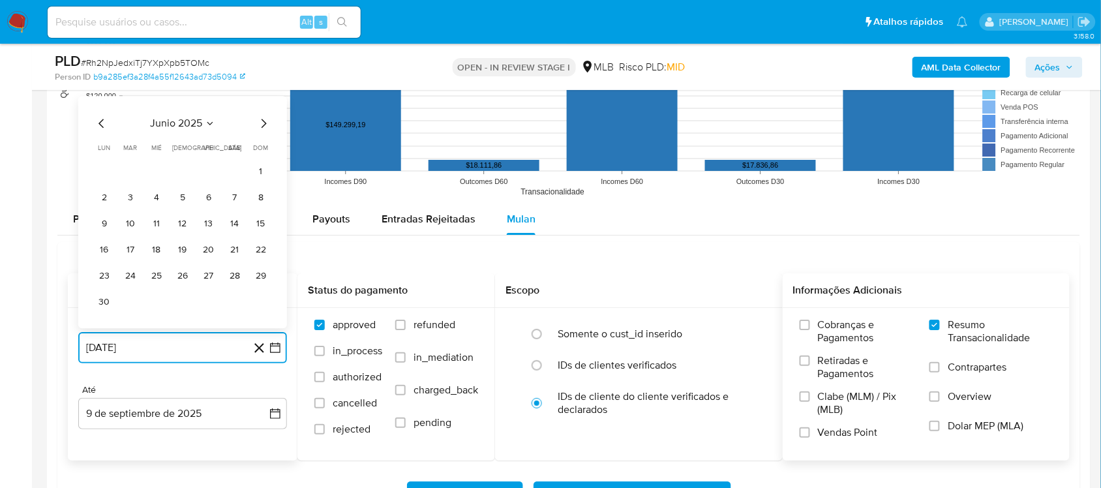
click at [262, 127] on icon "Mes siguiente" at bounding box center [264, 124] width 16 height 16
click at [155, 228] on button "9" at bounding box center [156, 223] width 21 height 21
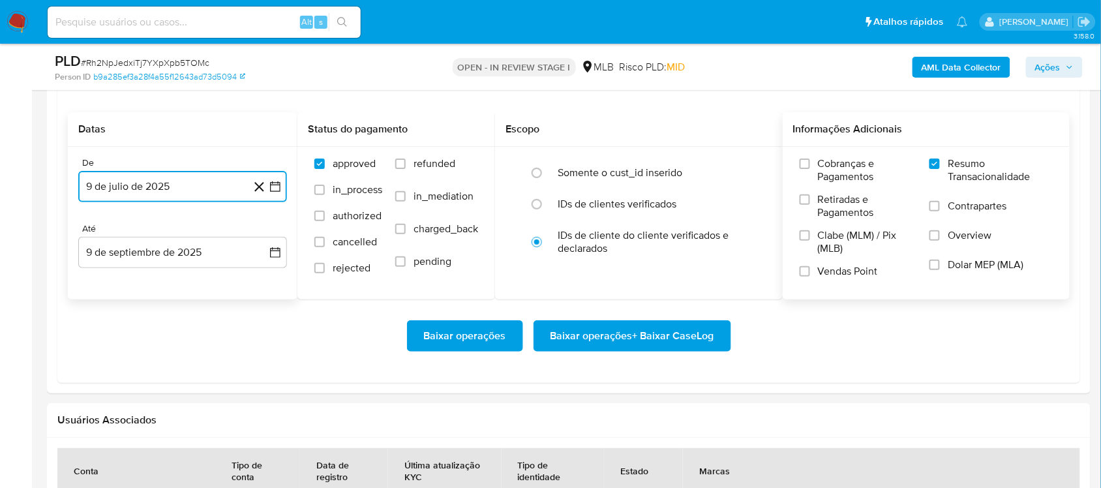
scroll to position [1468, 0]
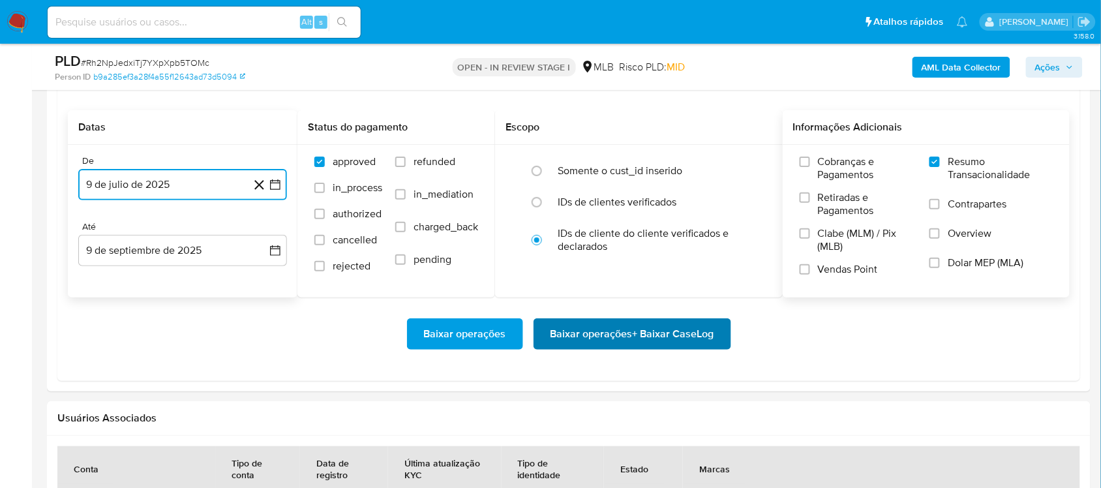
click at [596, 341] on span "Baixar operações + Baixar CaseLog" at bounding box center [633, 334] width 164 height 29
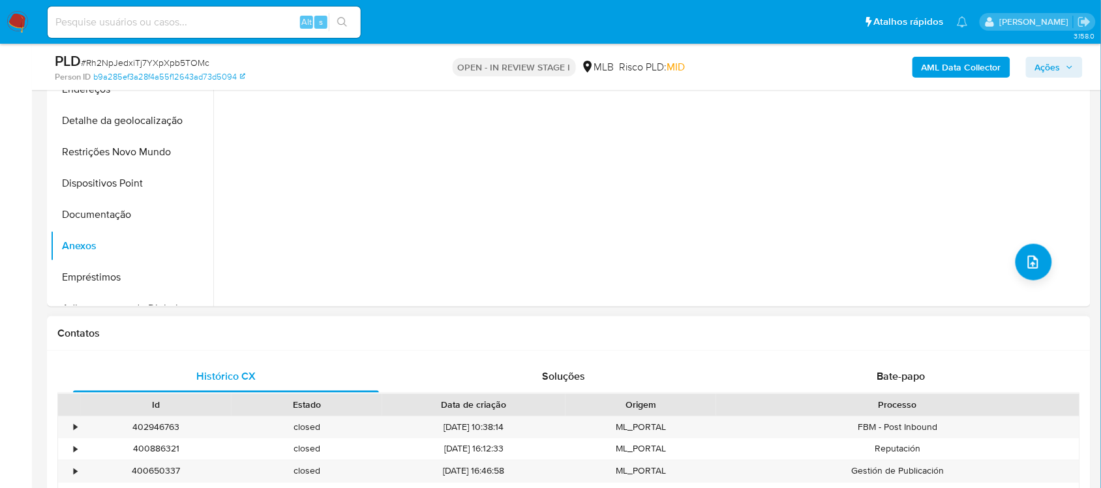
scroll to position [326, 0]
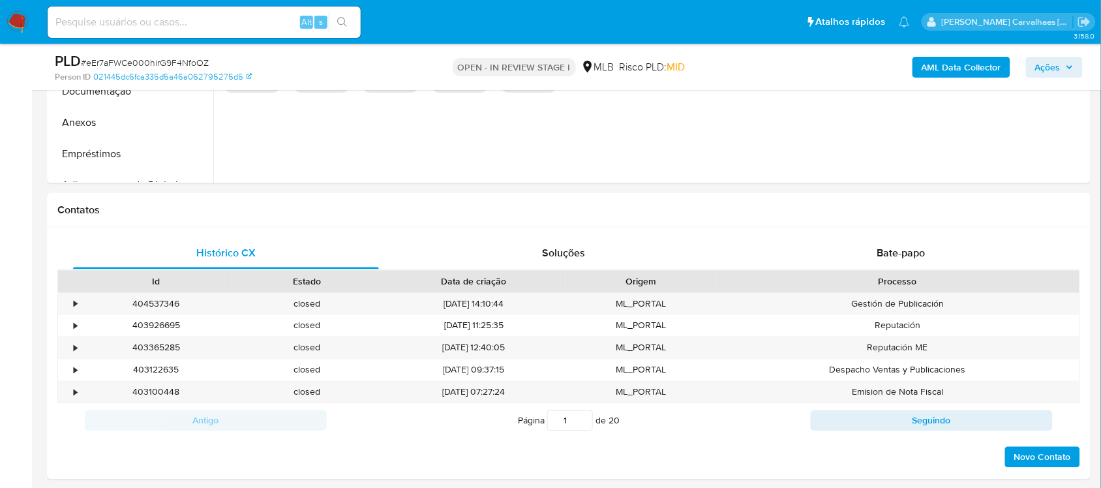
select select "10"
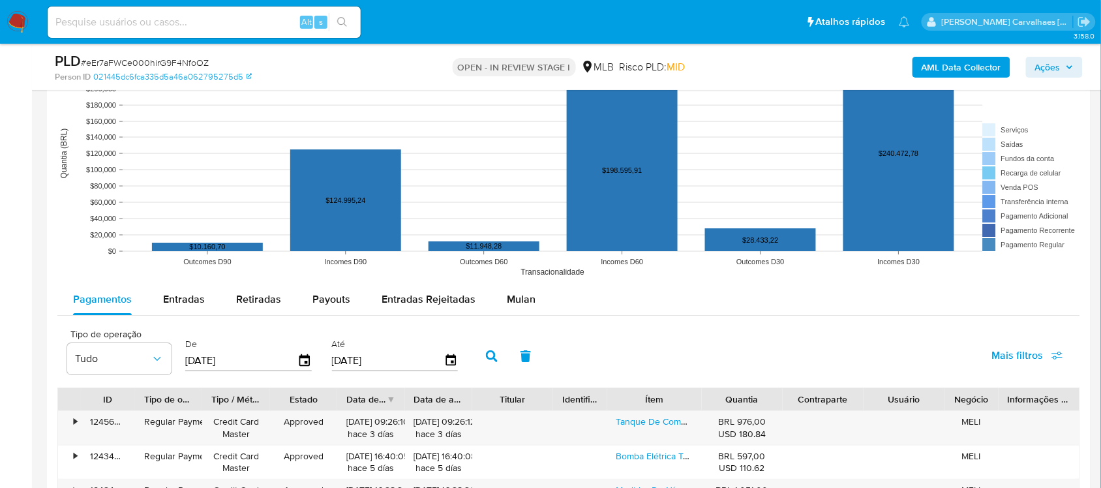
scroll to position [1224, 0]
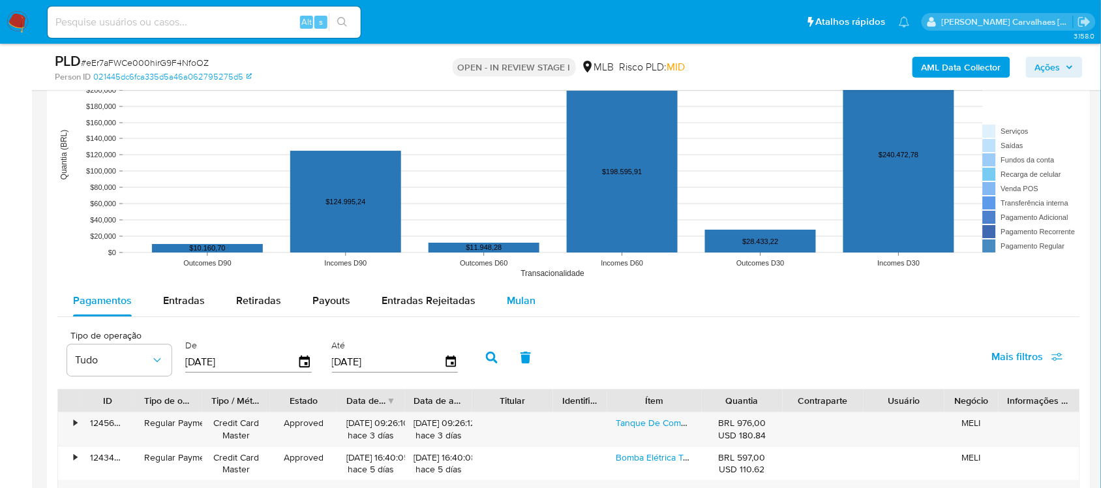
click at [514, 299] on span "Mulan" at bounding box center [521, 300] width 29 height 15
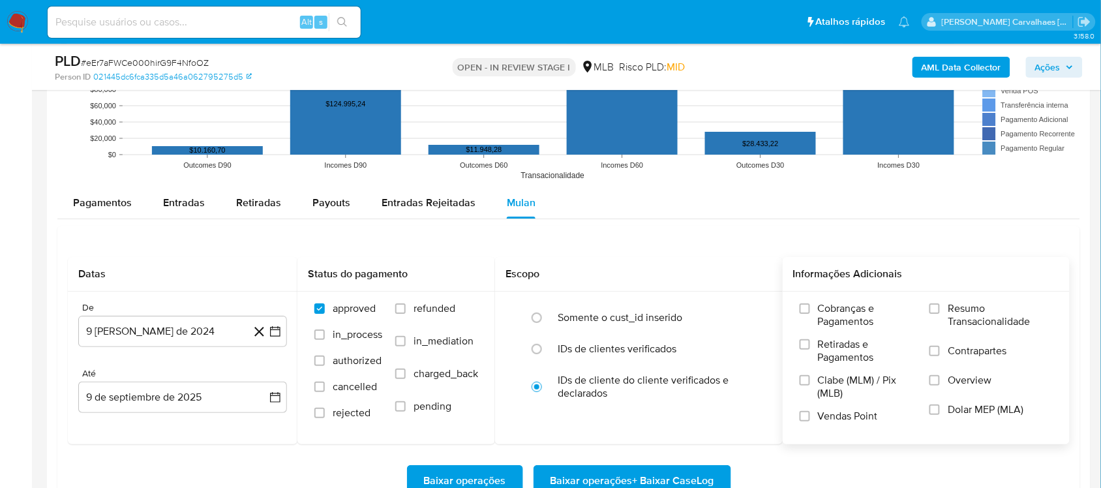
scroll to position [1468, 0]
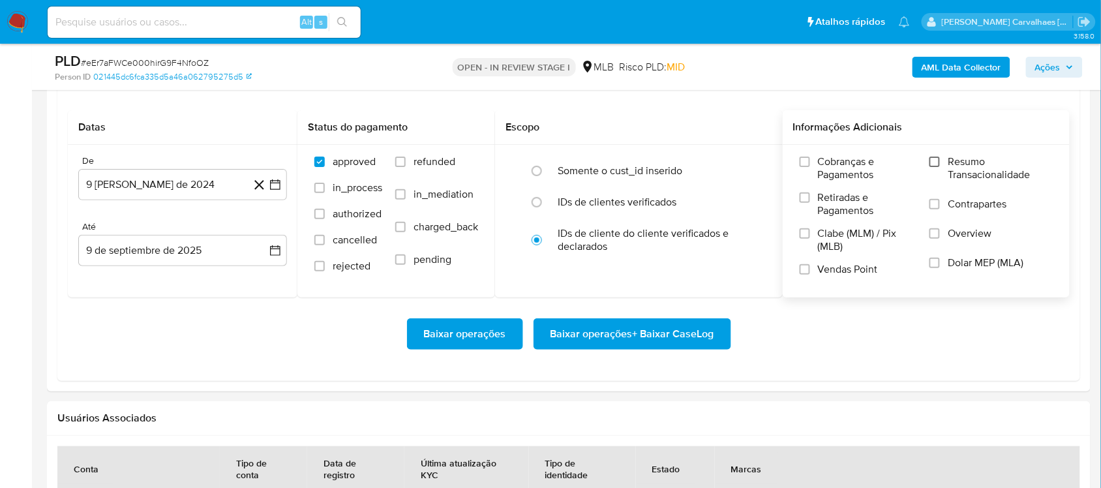
click at [938, 164] on input "Resumo Transacionalidade" at bounding box center [935, 162] width 10 height 10
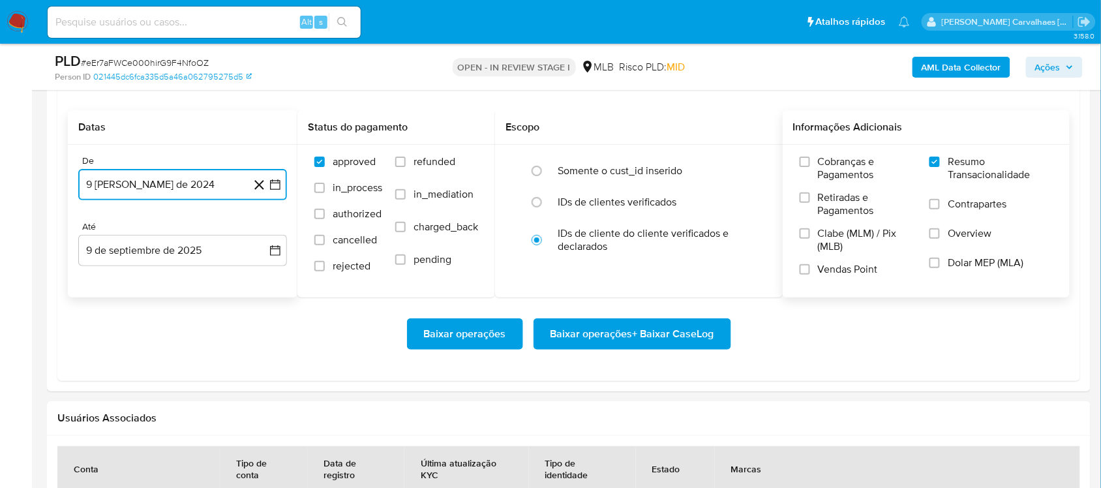
click at [279, 185] on icon "button" at bounding box center [275, 184] width 10 height 10
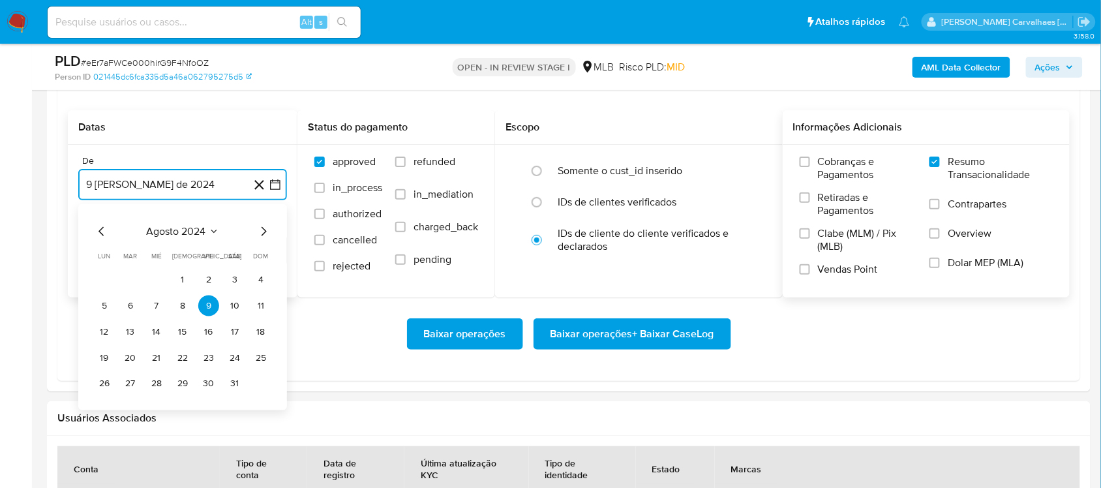
click at [265, 229] on icon "Mes siguiente" at bounding box center [264, 231] width 16 height 16
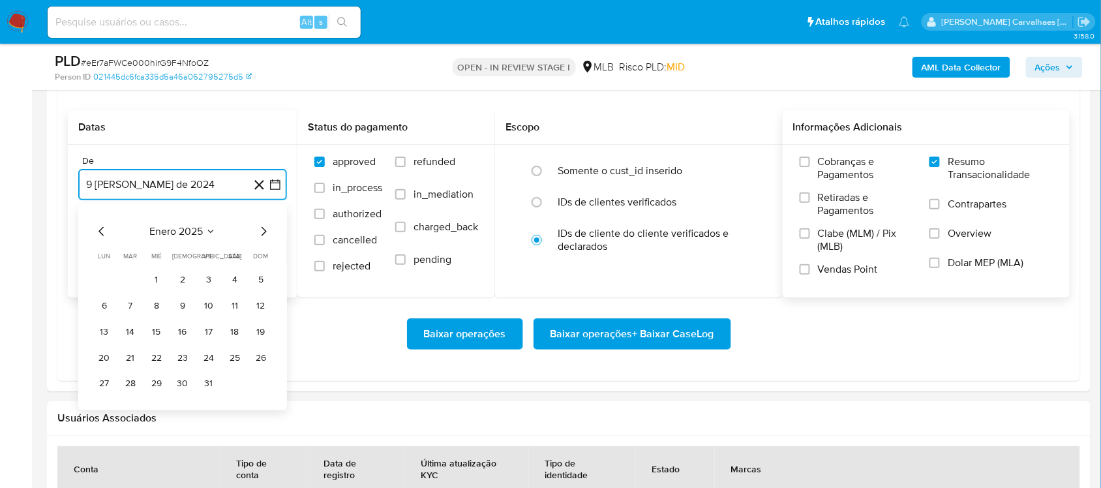
click at [265, 229] on icon "Mes siguiente" at bounding box center [264, 231] width 16 height 16
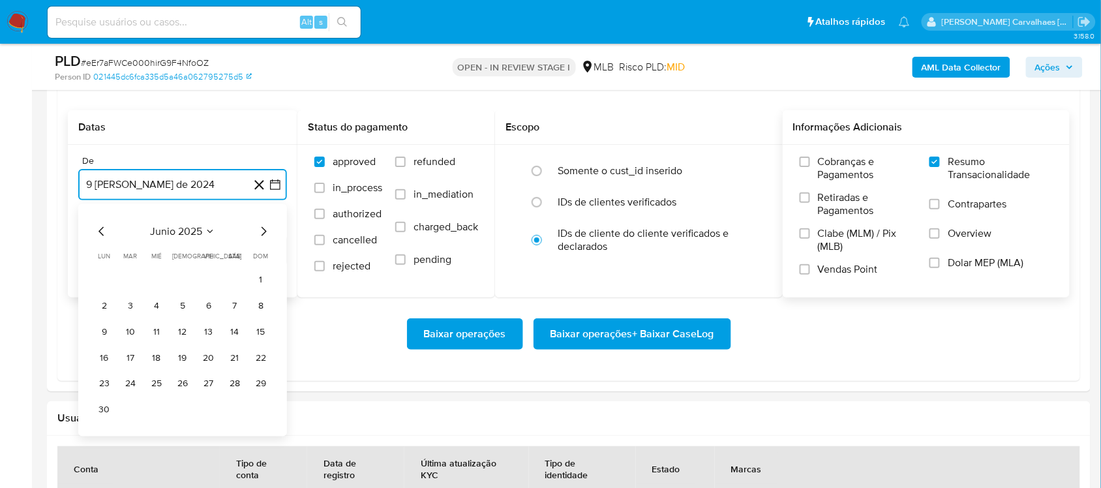
click at [265, 229] on icon "Mes siguiente" at bounding box center [264, 231] width 16 height 16
click at [158, 309] on button "9" at bounding box center [156, 305] width 21 height 21
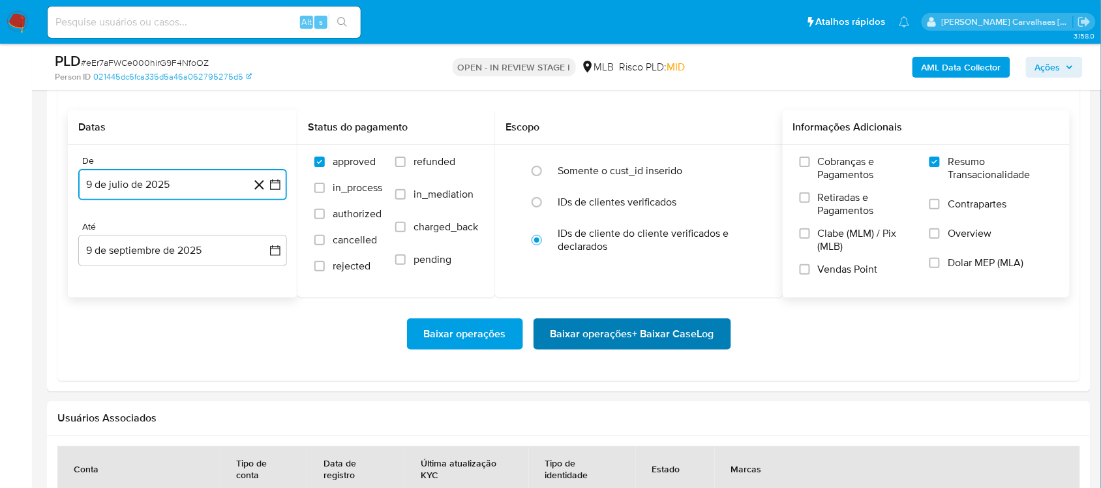
click at [608, 344] on span "Baixar operações + Baixar CaseLog" at bounding box center [633, 334] width 164 height 29
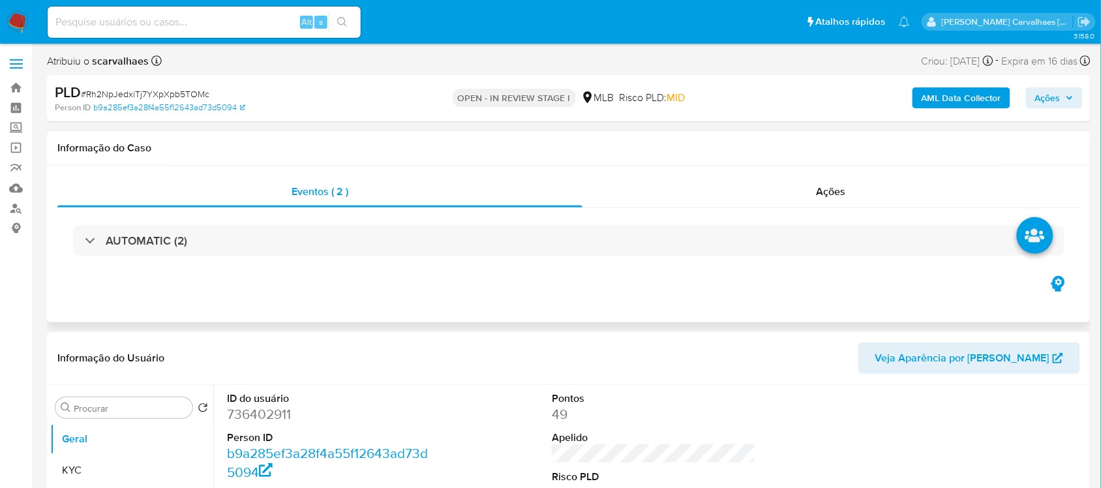
select select "10"
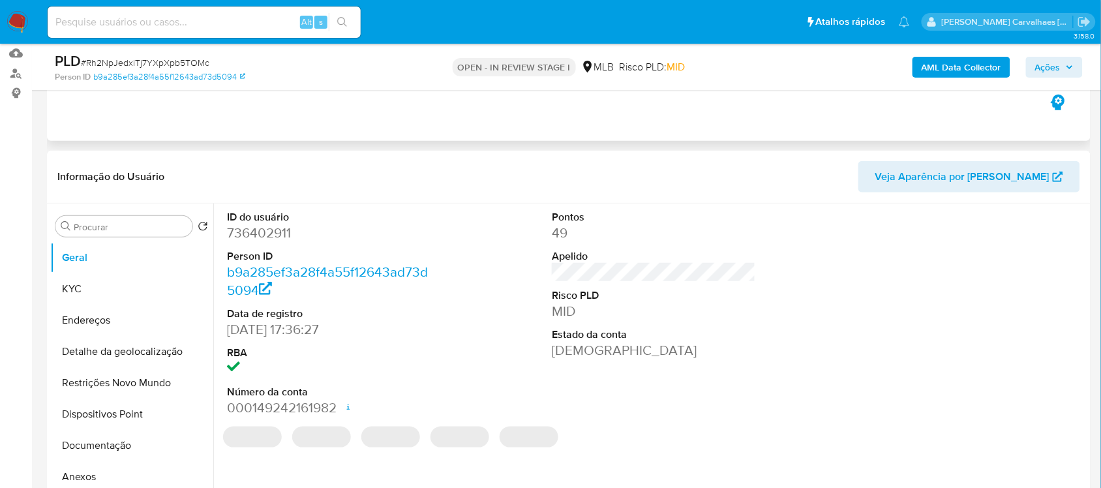
scroll to position [163, 0]
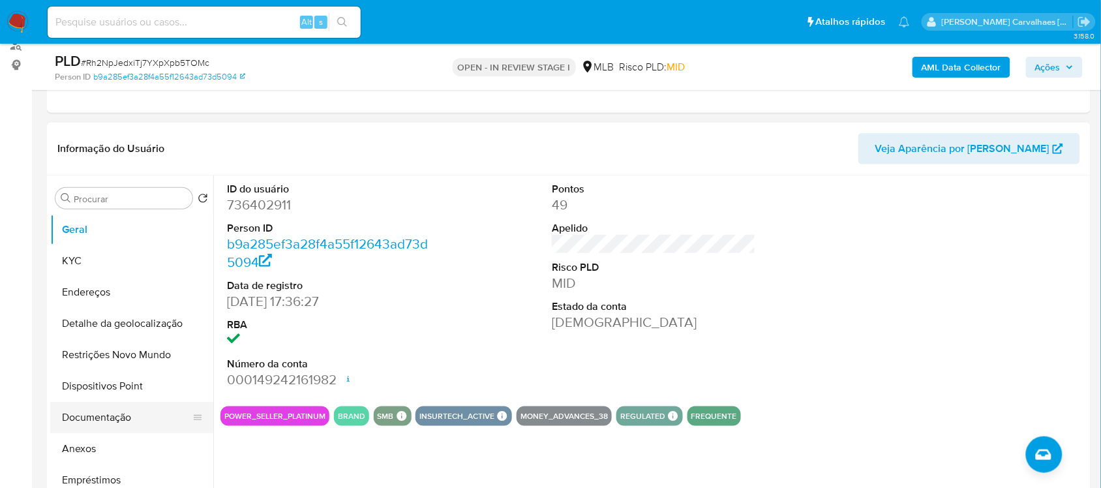
click at [95, 408] on button "Documentação" at bounding box center [126, 417] width 153 height 31
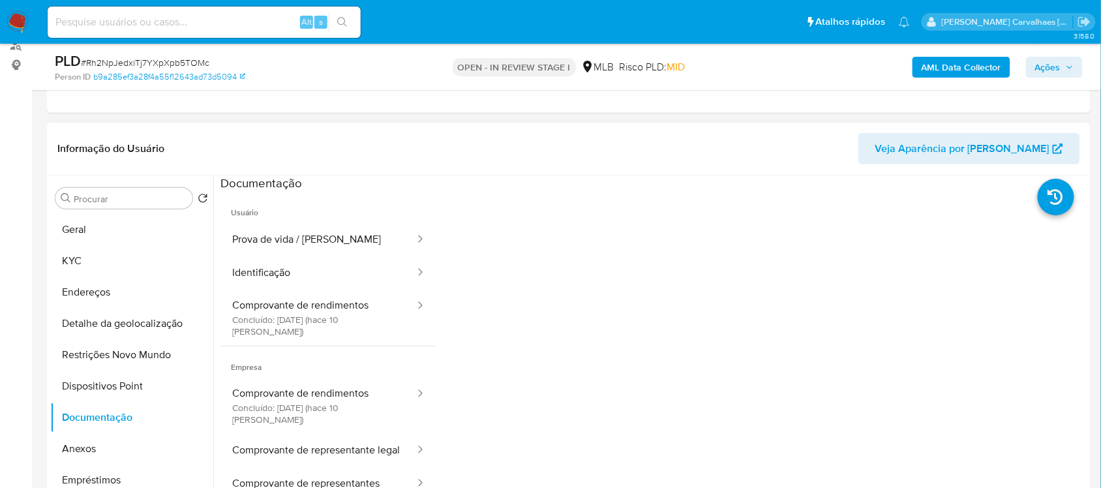
scroll to position [82, 0]
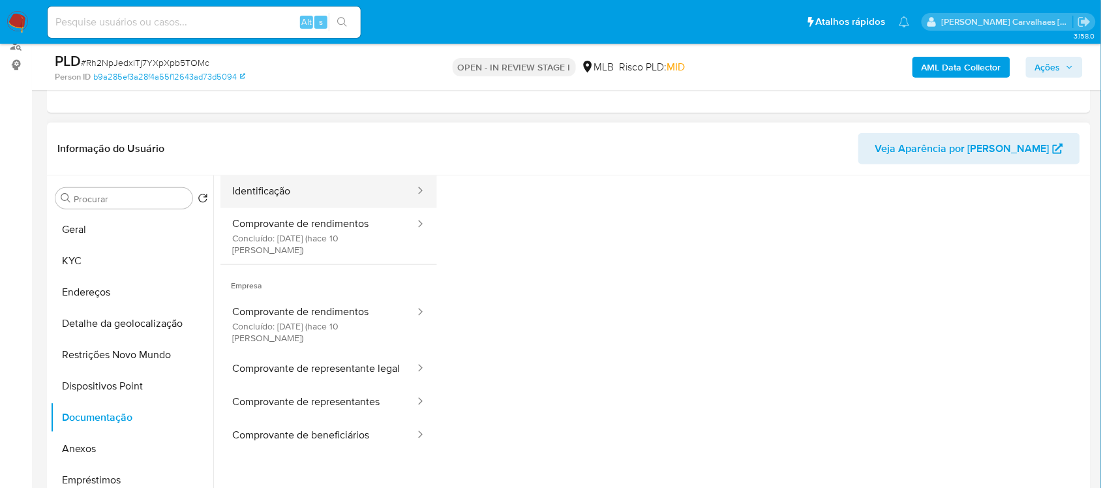
click at [282, 196] on button "Identificação" at bounding box center [319, 191] width 196 height 33
